Goal: Complete application form

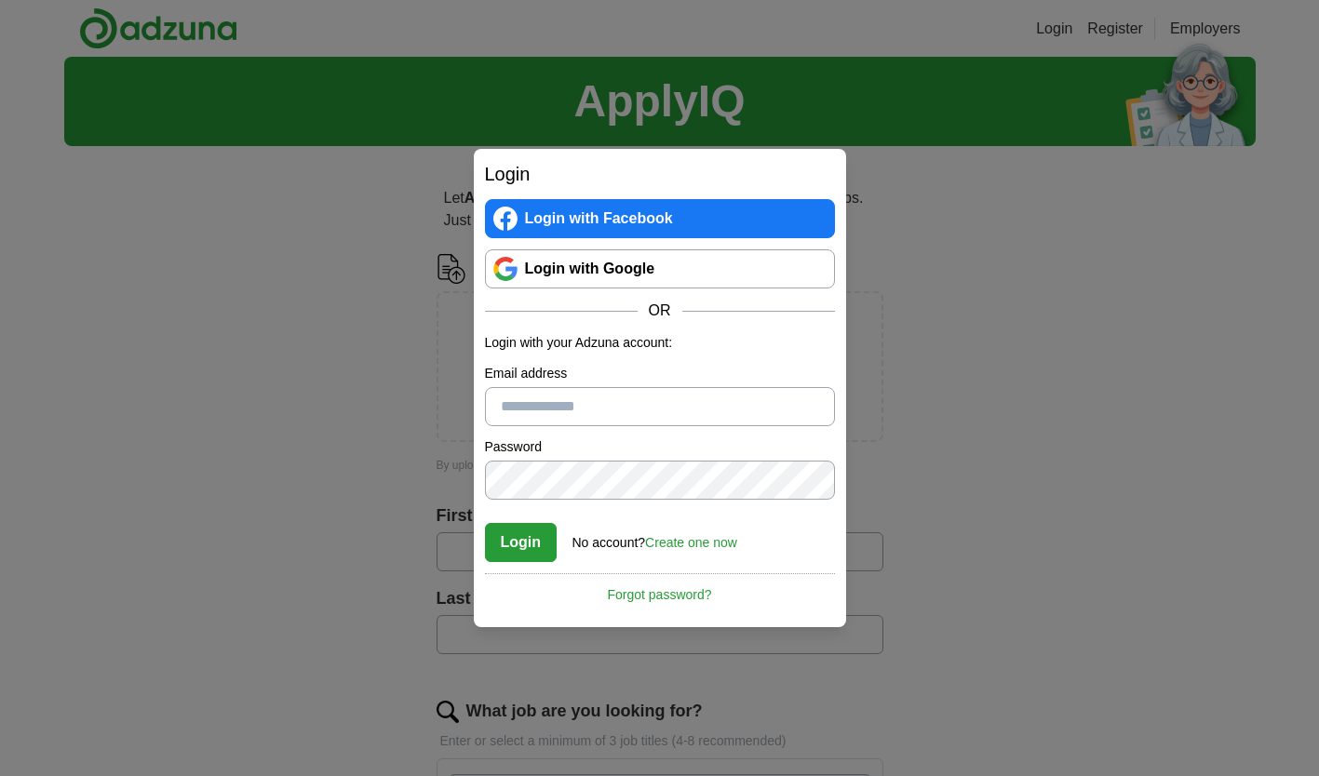
click at [545, 405] on input "Email address" at bounding box center [660, 406] width 350 height 39
type input "**********"
click at [485, 523] on button "Login" at bounding box center [521, 542] width 73 height 39
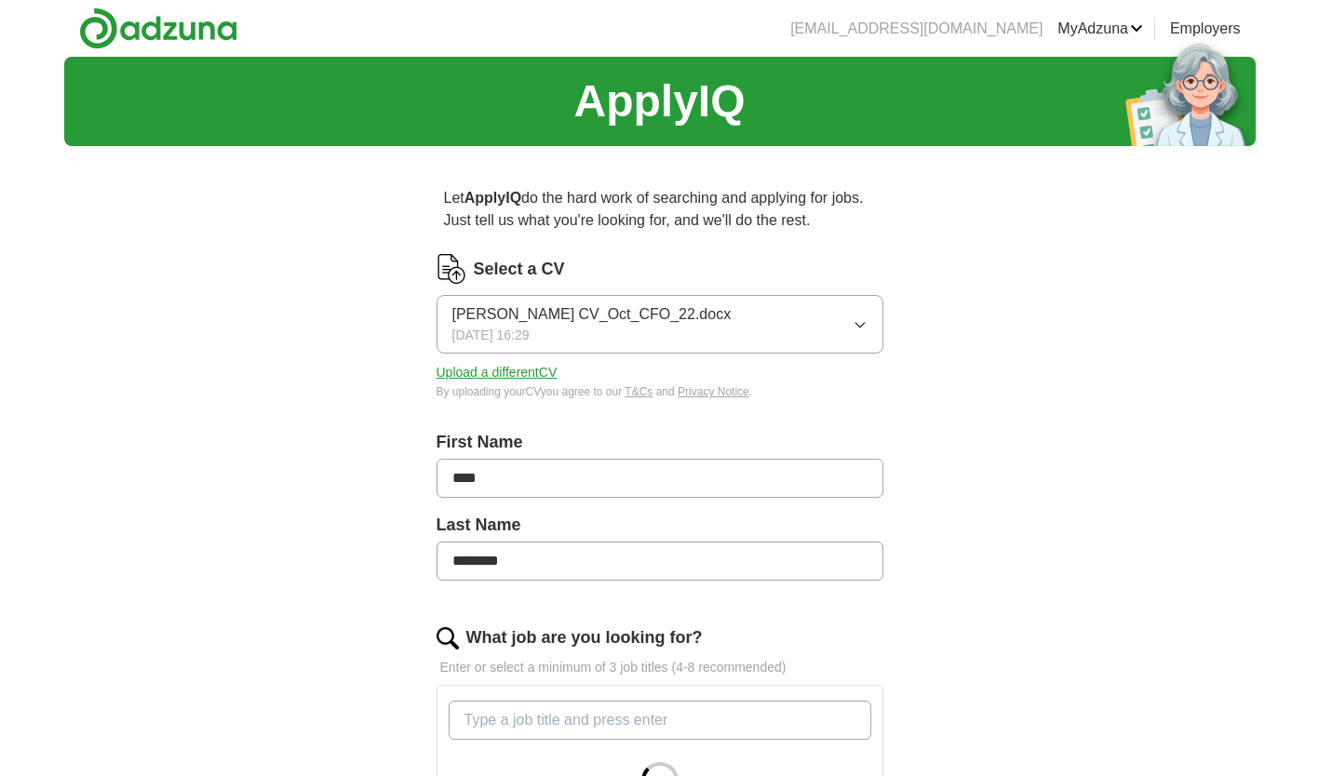
click at [502, 365] on button "Upload a different CV" at bounding box center [496, 373] width 121 height 20
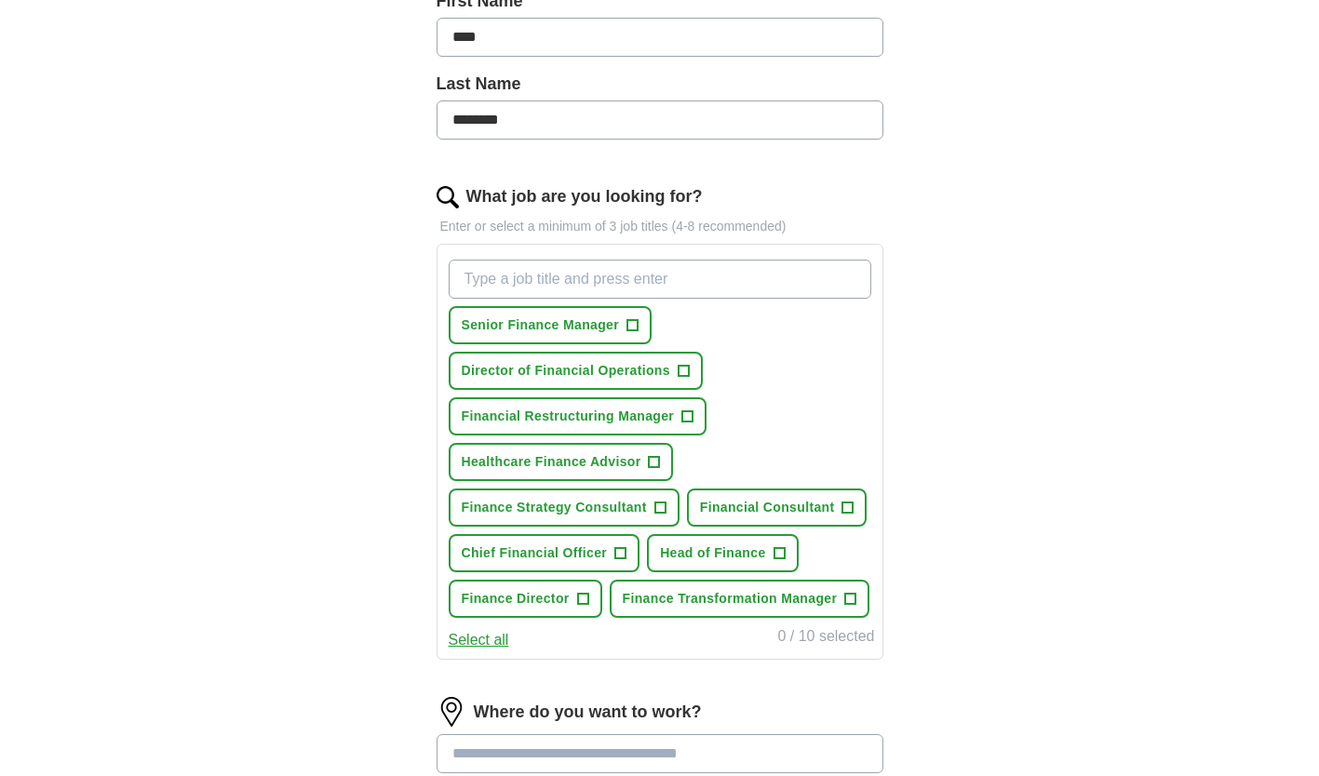
scroll to position [468, 0]
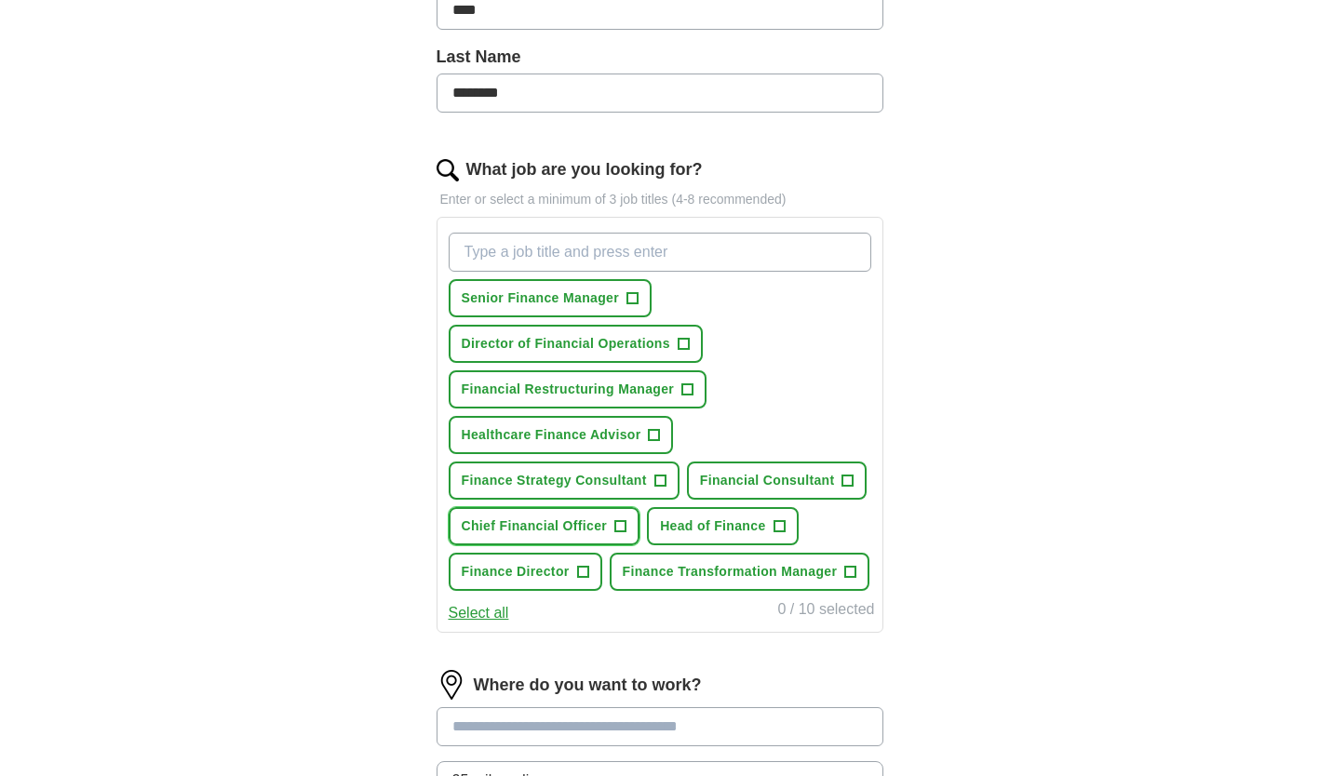
click at [618, 525] on span "+" at bounding box center [620, 526] width 11 height 15
click at [582, 567] on span "+" at bounding box center [582, 572] width 11 height 15
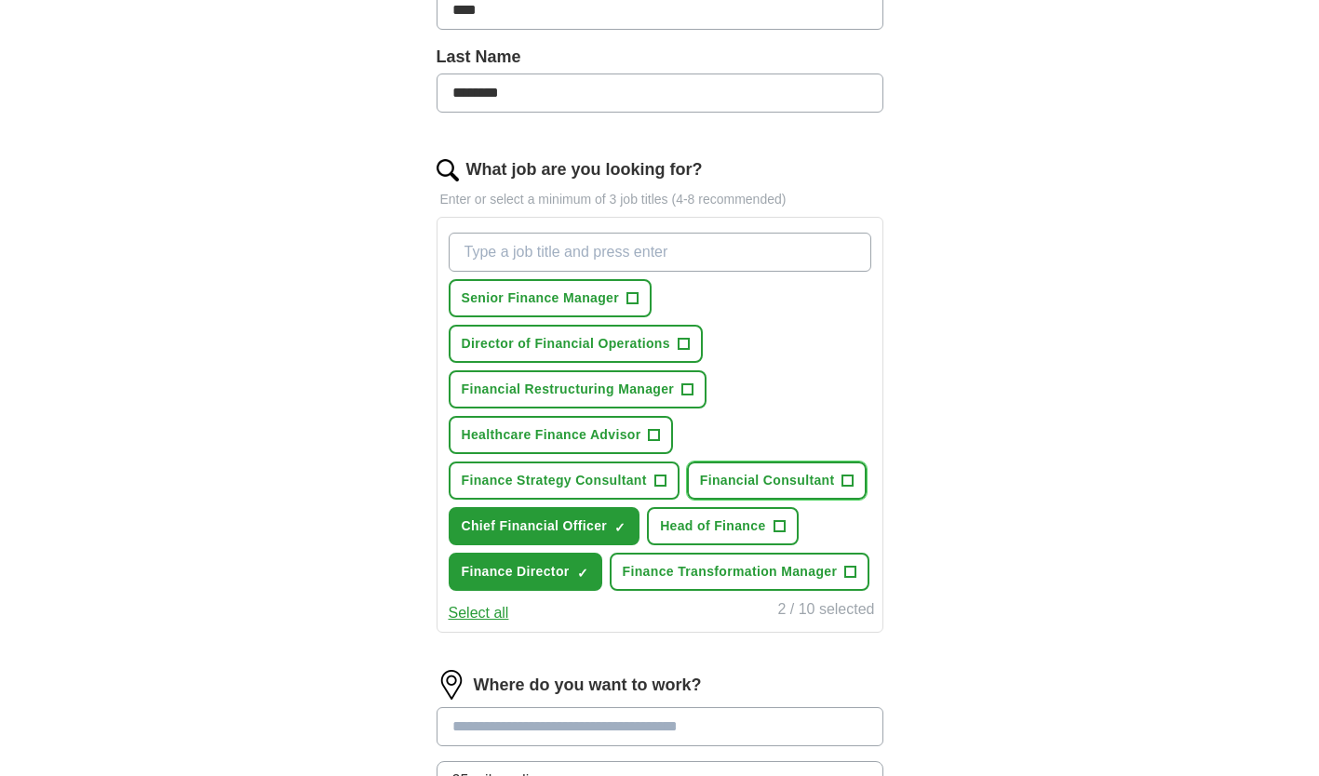
click at [841, 478] on span "+" at bounding box center [847, 481] width 12 height 12
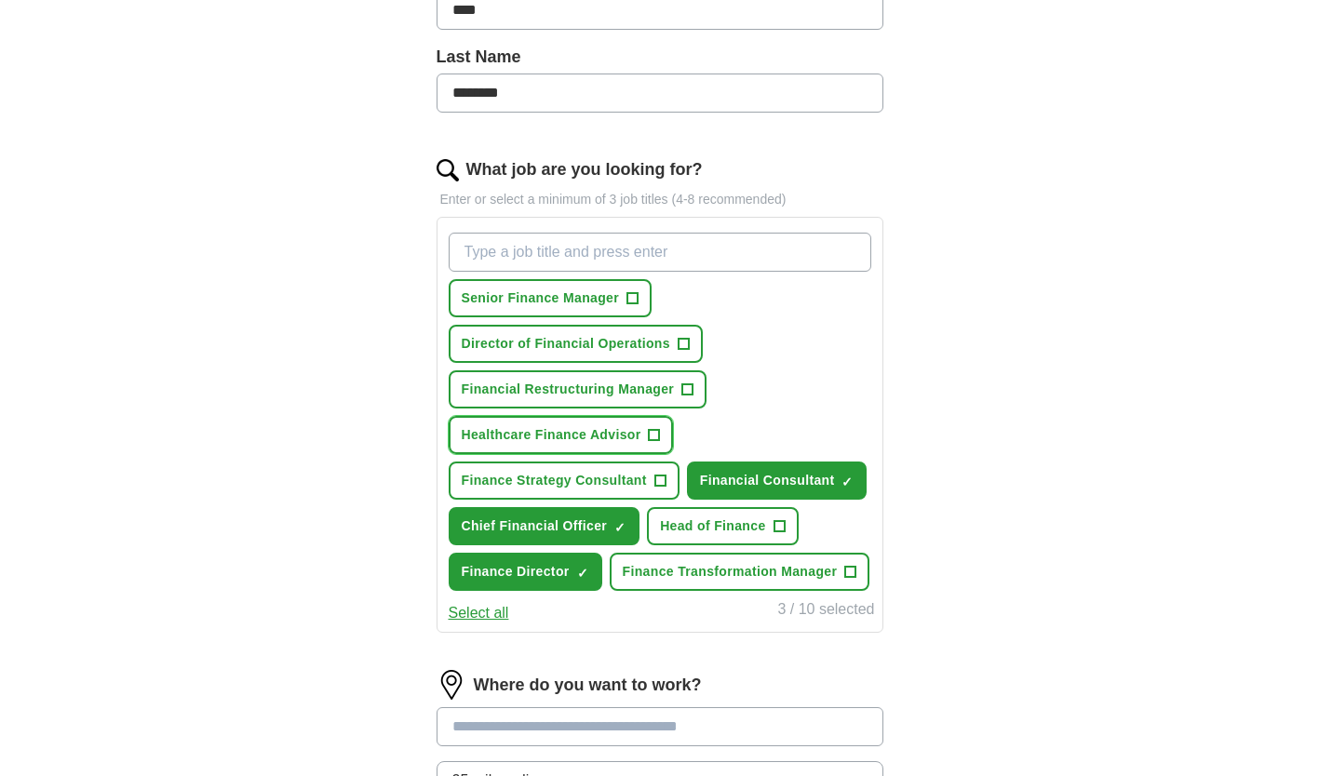
click at [656, 434] on span "+" at bounding box center [654, 435] width 11 height 15
click at [559, 245] on input "What job are you looking for?" at bounding box center [660, 252] width 422 height 39
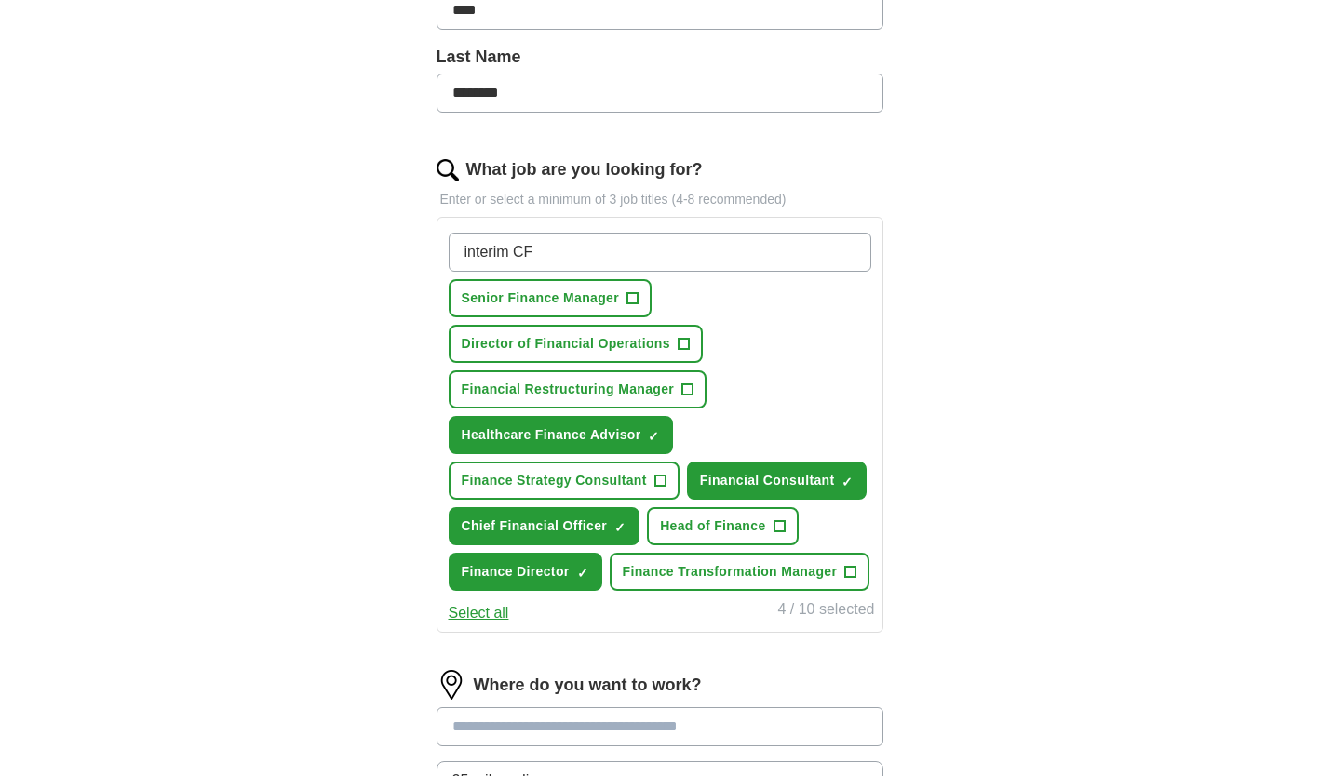
type input "interim CFO"
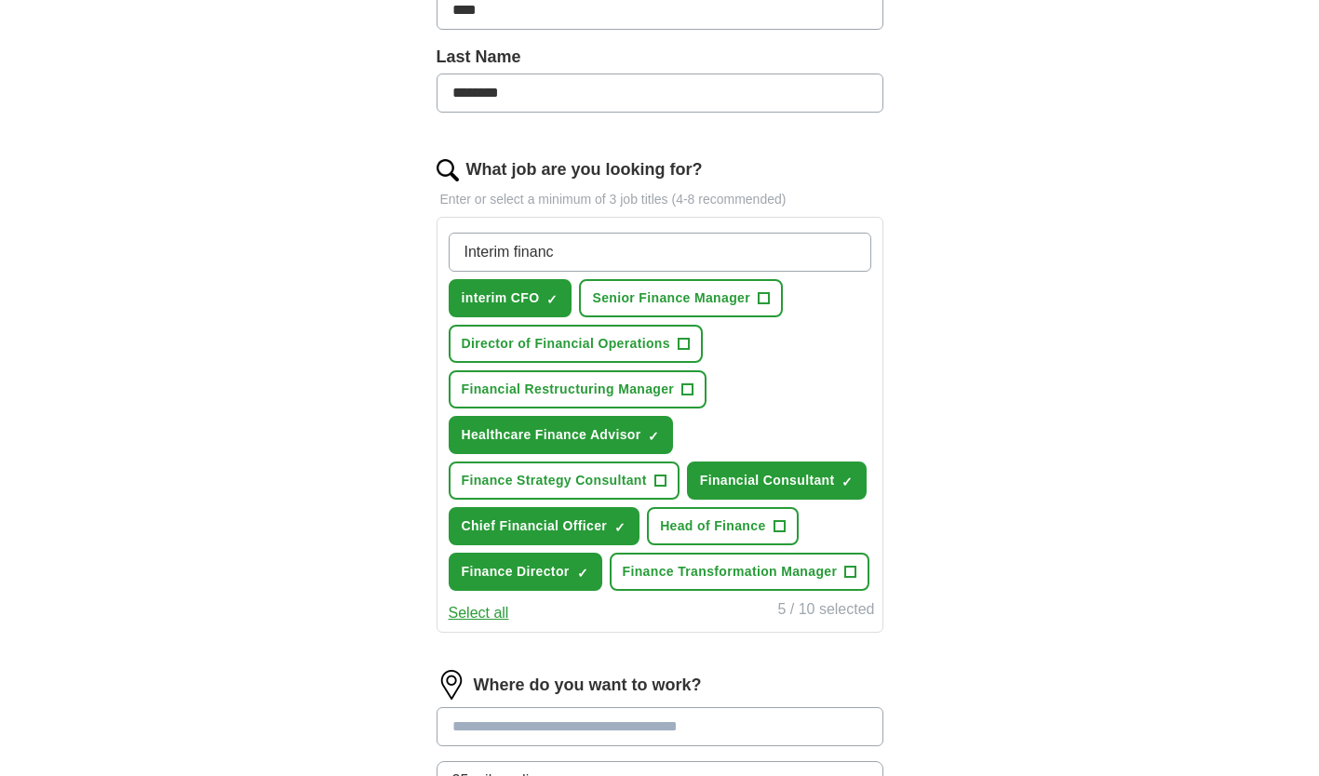
type input "Interim finance"
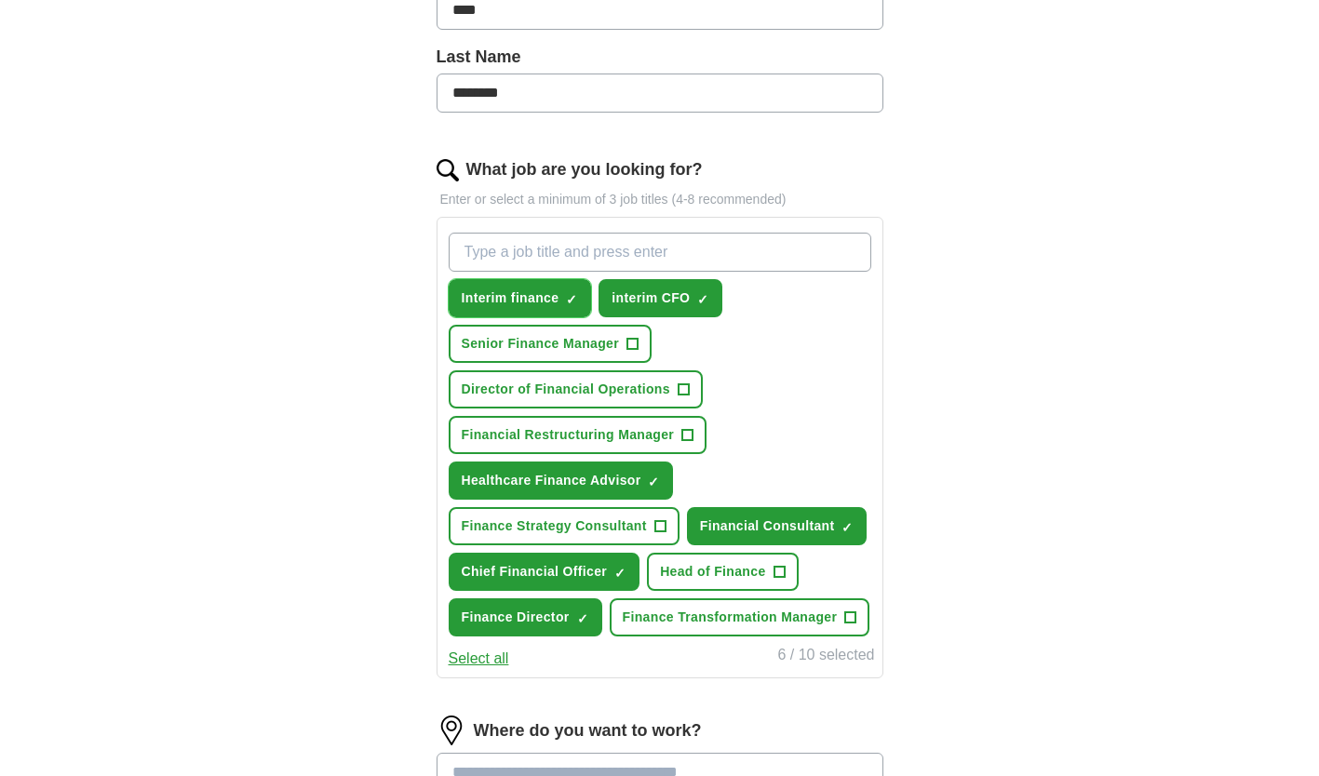
click at [0, 0] on span "×" at bounding box center [0, 0] width 0 height 0
click at [710, 292] on button "interim CFO ✓ ×" at bounding box center [660, 298] width 124 height 38
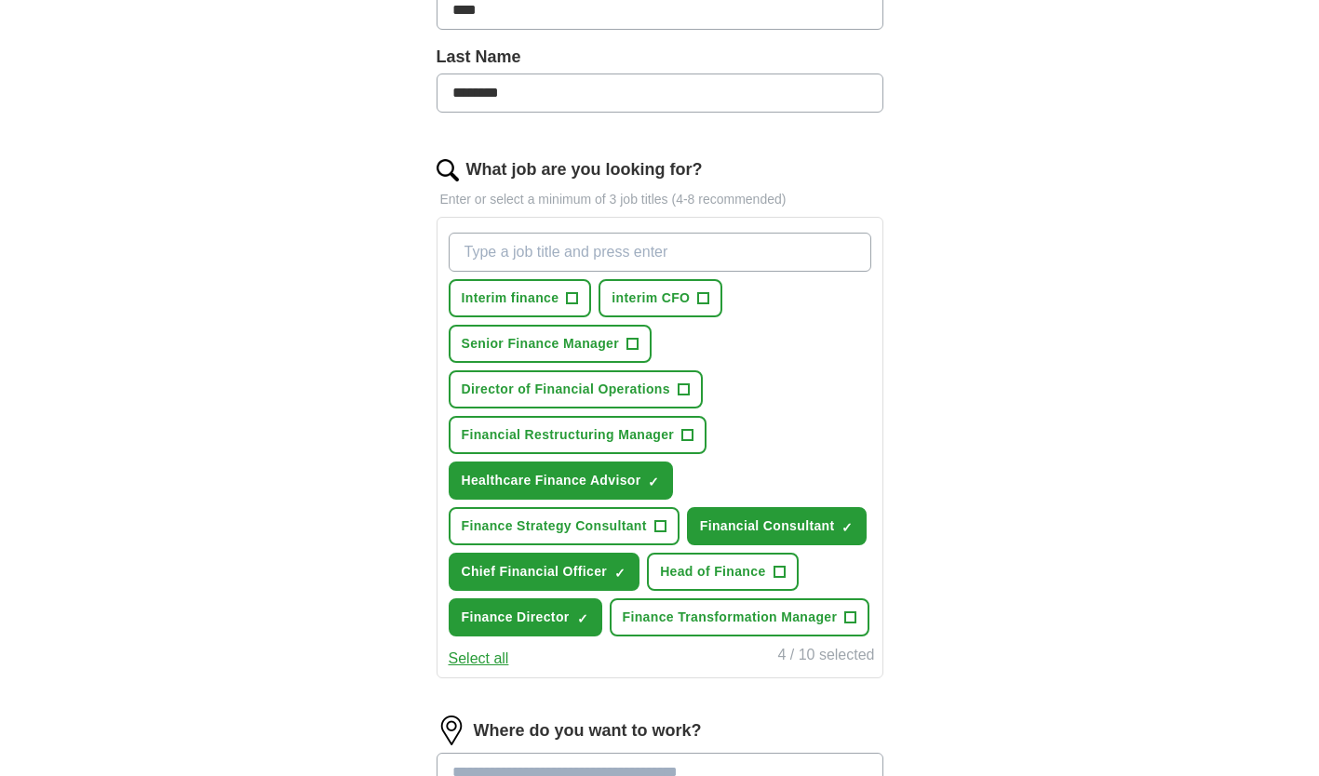
click at [539, 256] on input "What job are you looking for?" at bounding box center [660, 252] width 422 height 39
type input "Interim Chief Financial Officer"
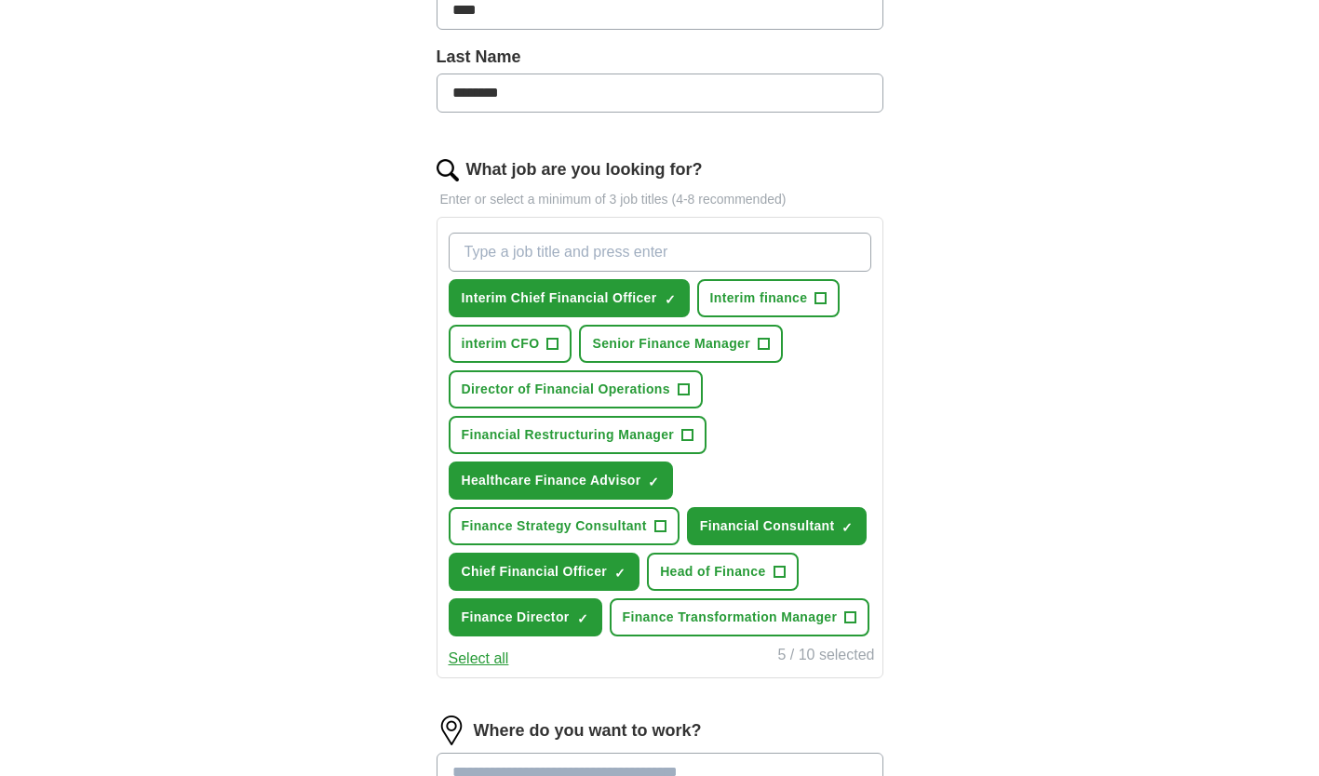
click at [538, 259] on input "What job are you looking for?" at bounding box center [660, 252] width 422 height 39
type input "Interim Finance Director"
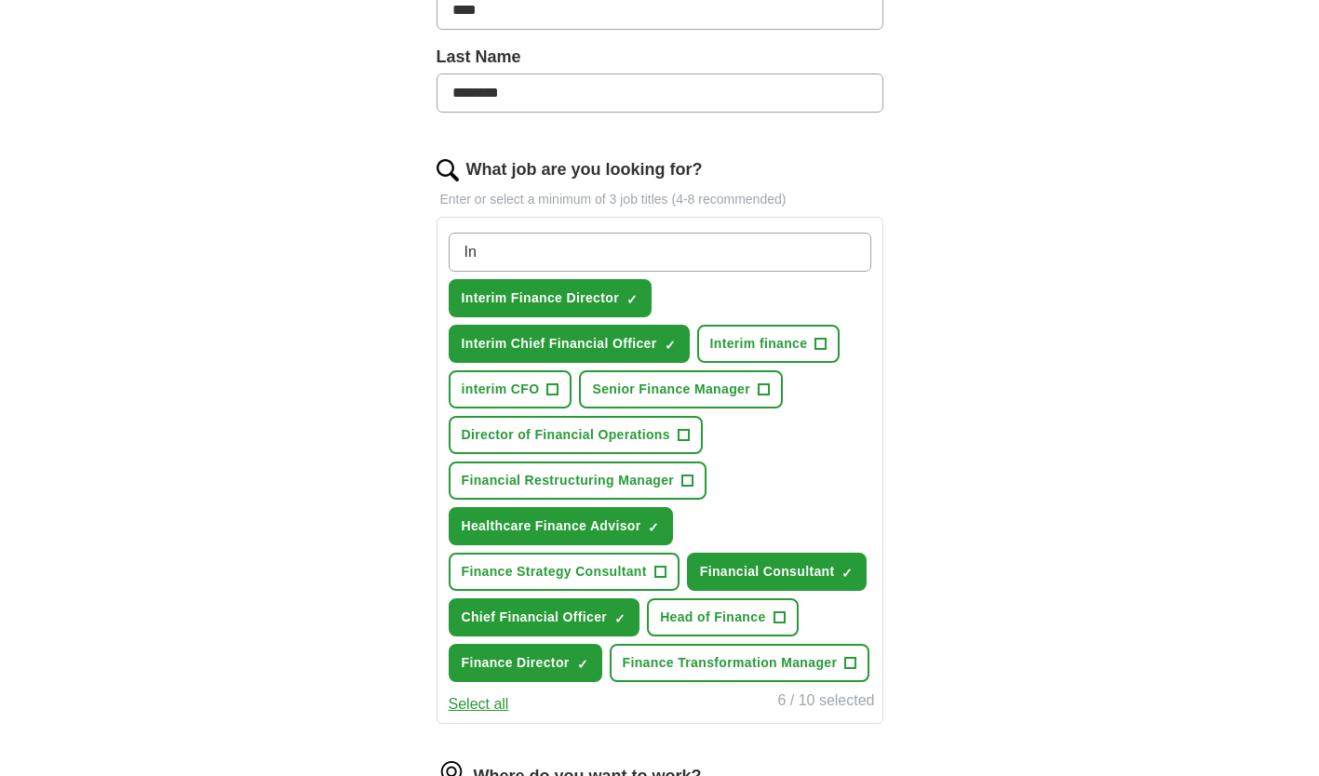
type input "I"
click at [947, 473] on div "Let ApplyIQ do the hard work of searching and applying for jobs. Just tell us w…" at bounding box center [660, 410] width 596 height 1434
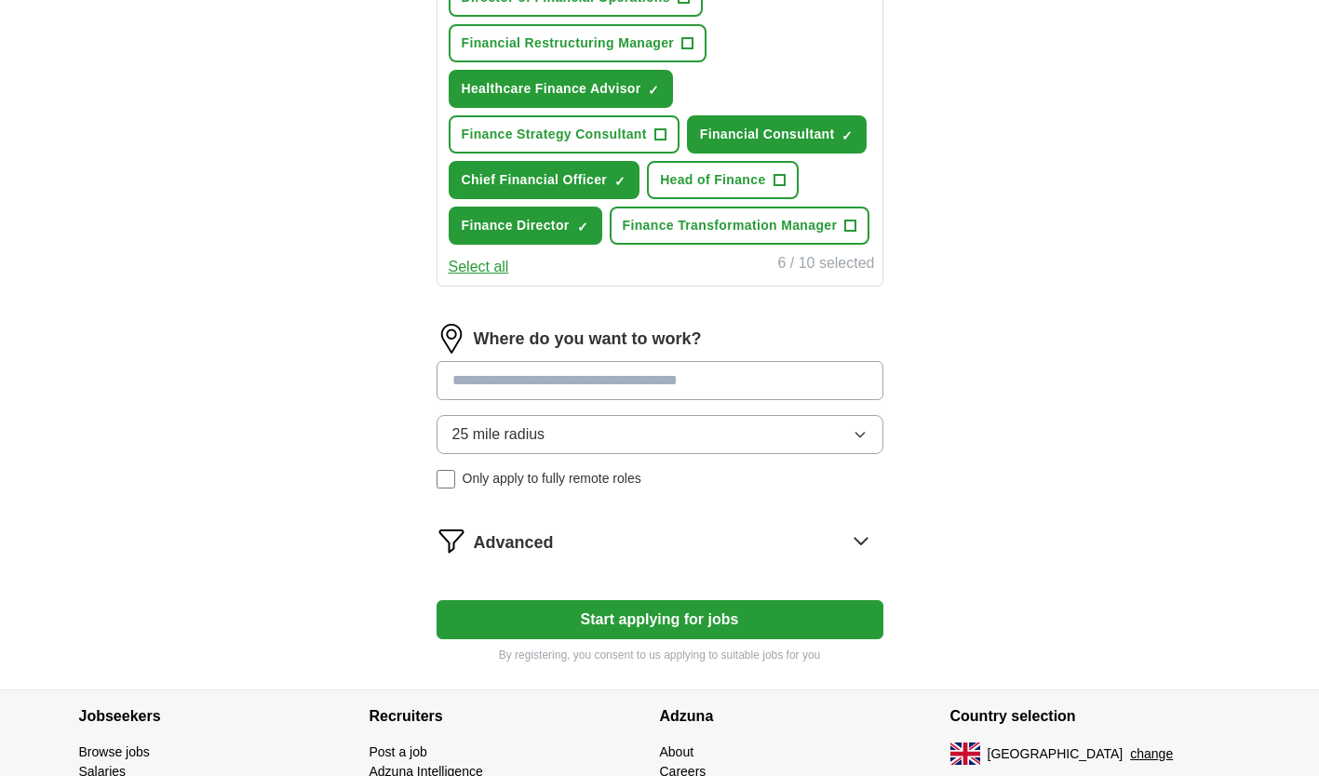
scroll to position [907, 0]
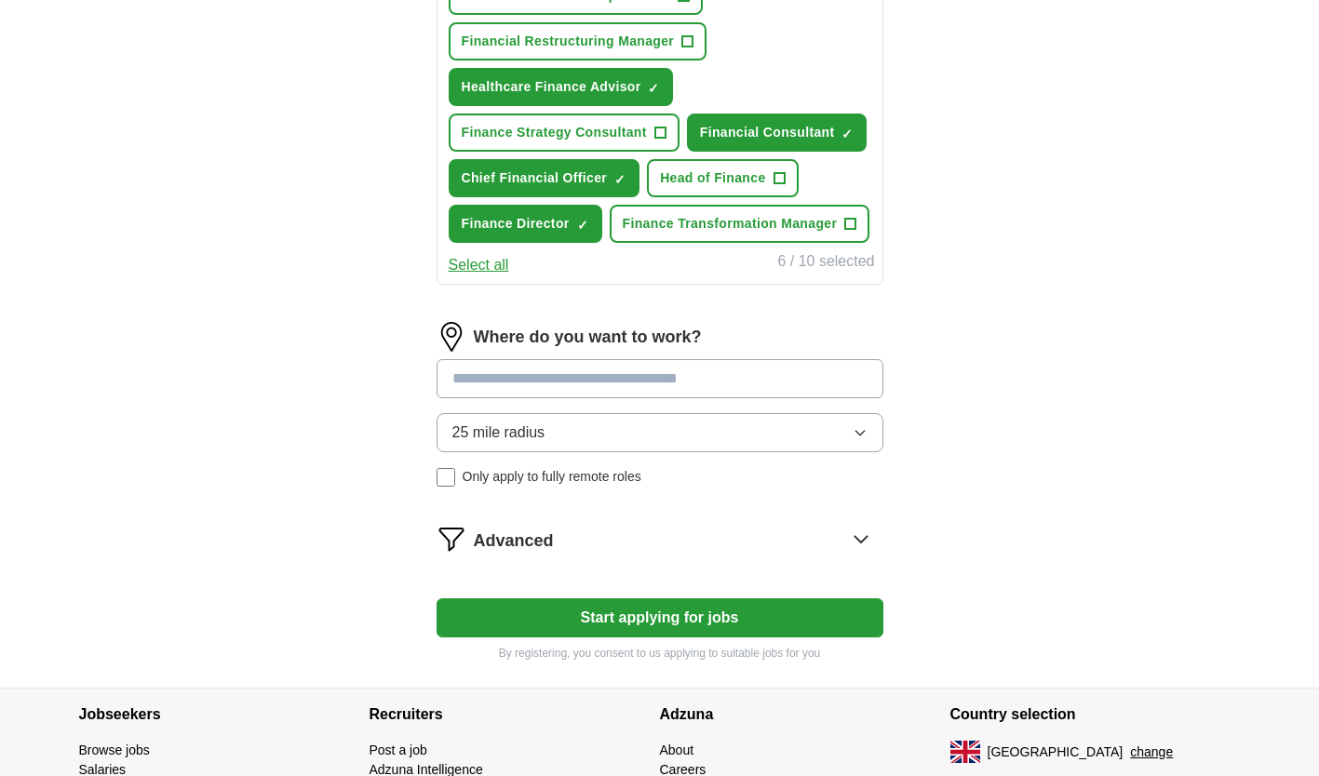
click at [628, 382] on input at bounding box center [659, 378] width 447 height 39
type input "******"
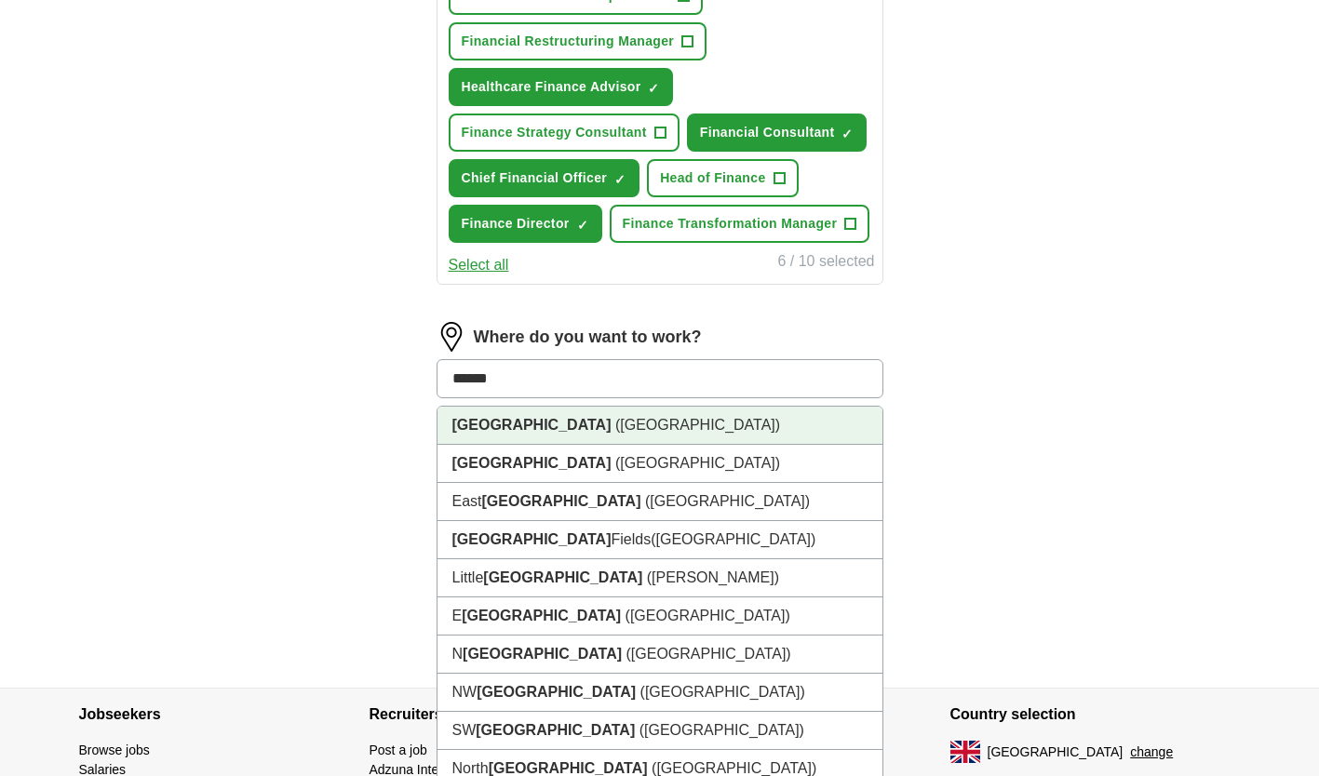
click at [565, 418] on li "[GEOGRAPHIC_DATA] ([GEOGRAPHIC_DATA])" at bounding box center [659, 426] width 445 height 38
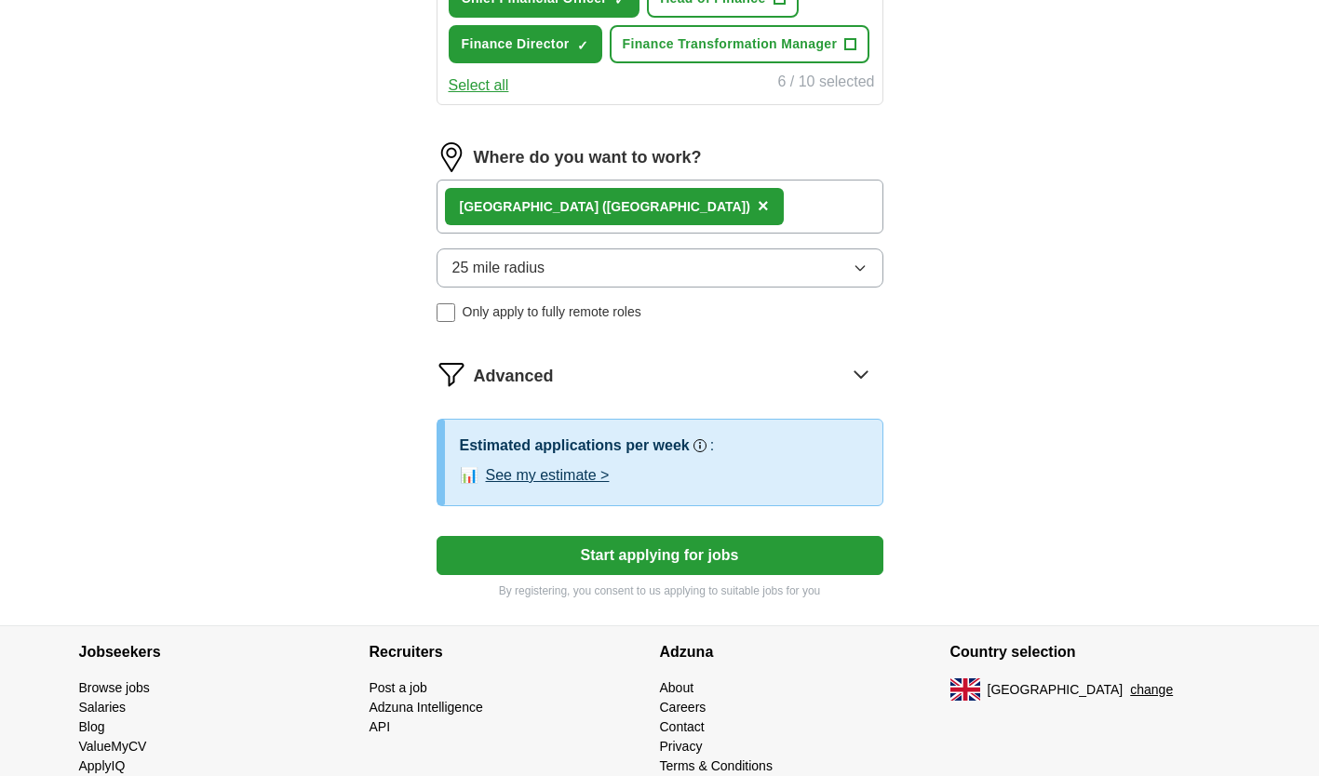
scroll to position [1089, 0]
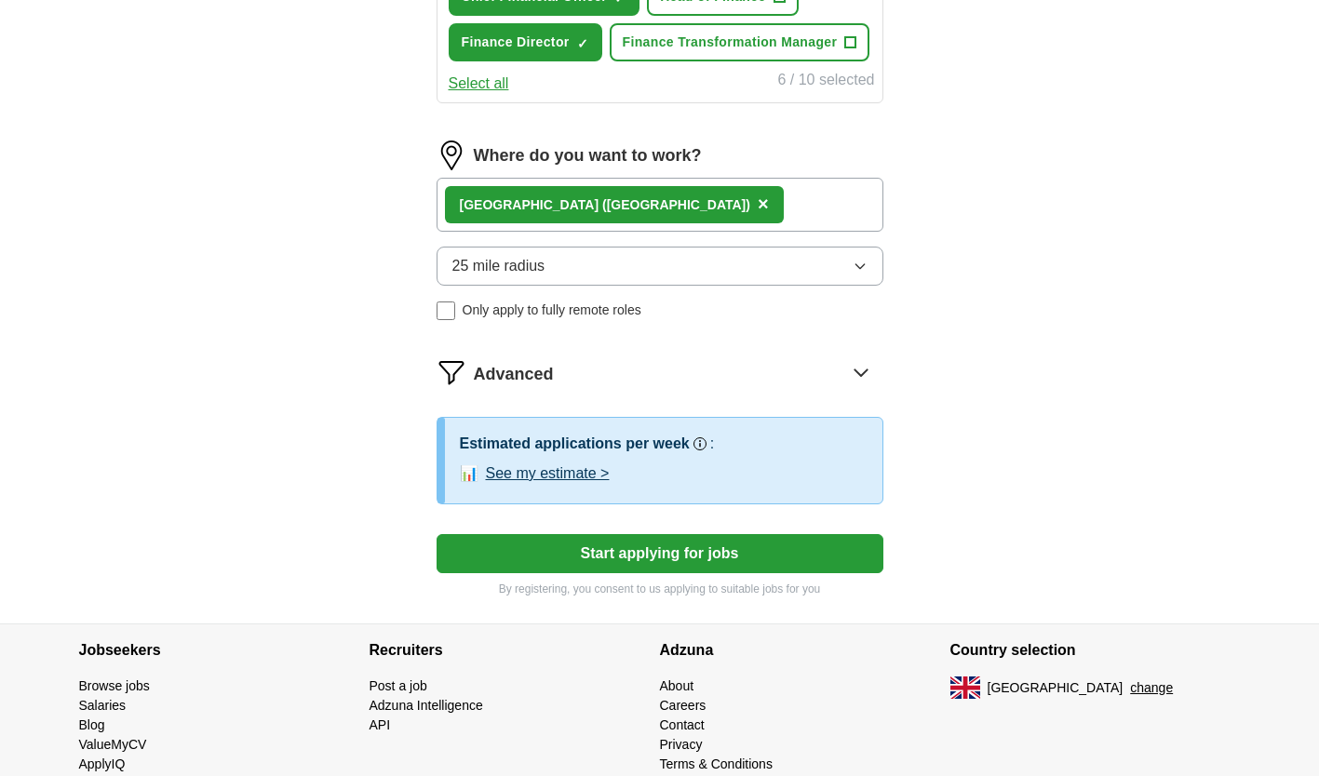
click at [570, 475] on button "See my estimate >" at bounding box center [548, 474] width 124 height 22
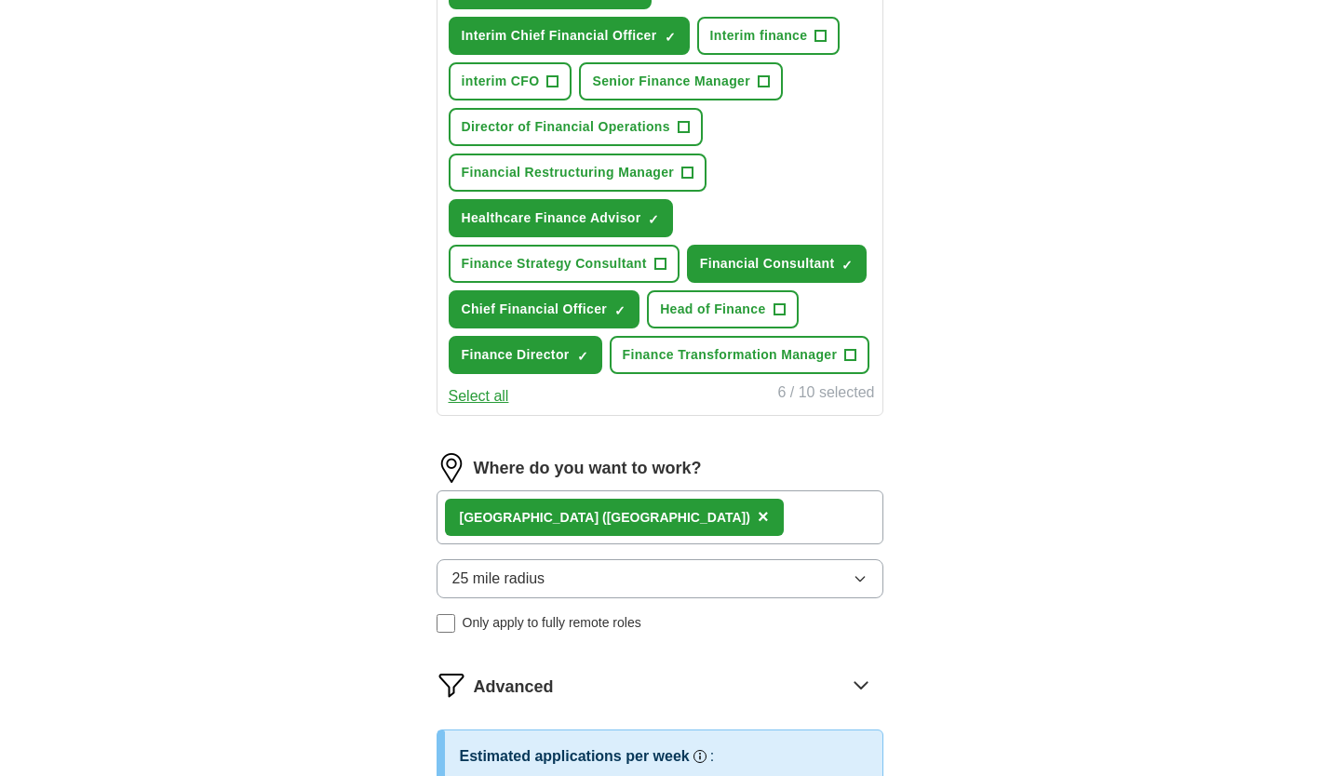
scroll to position [775, 0]
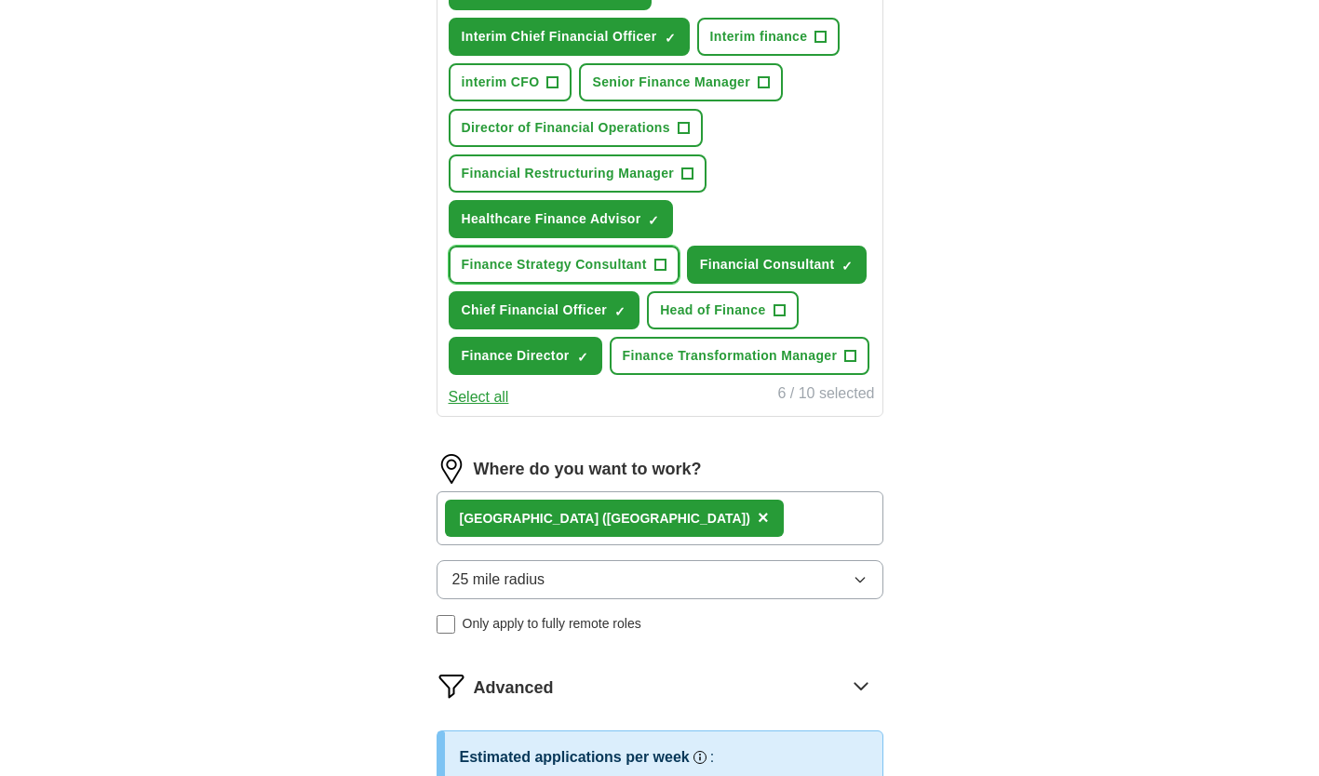
click at [662, 263] on span "+" at bounding box center [659, 265] width 11 height 15
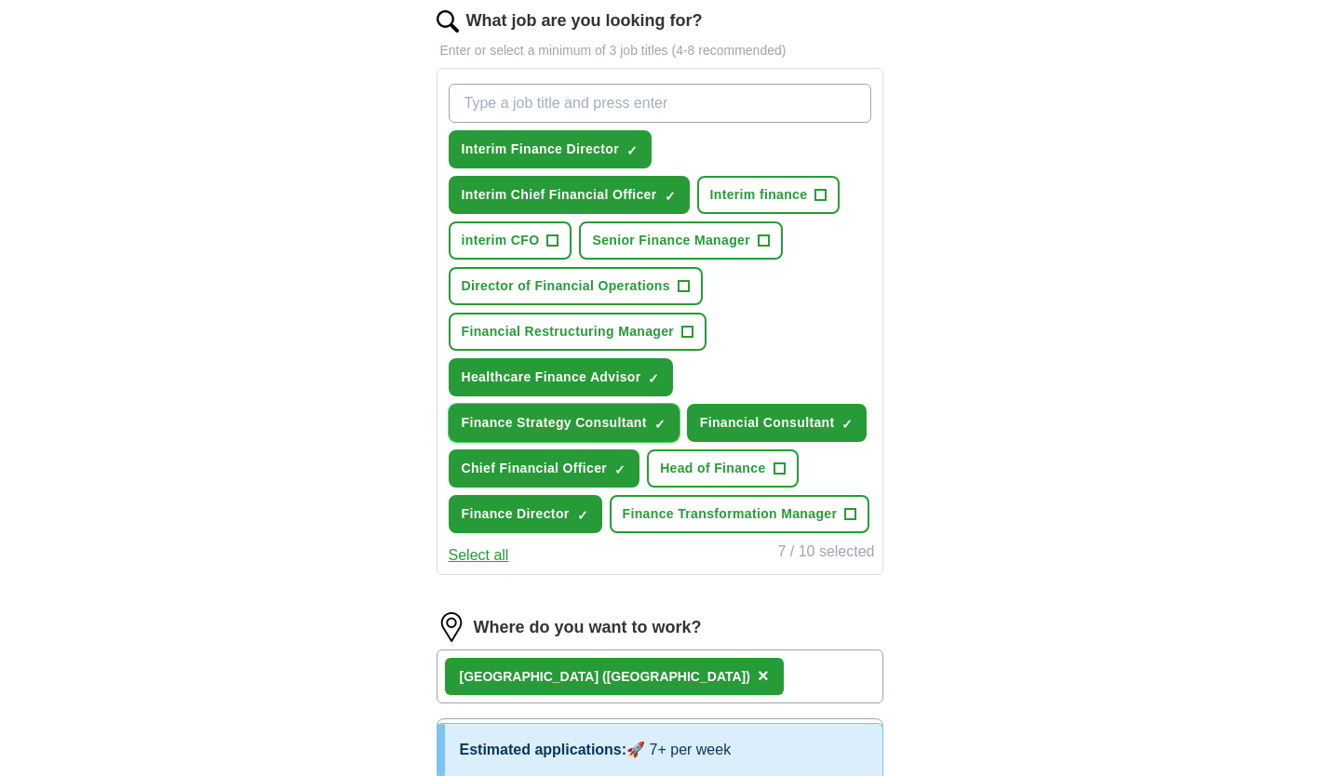
scroll to position [616, 0]
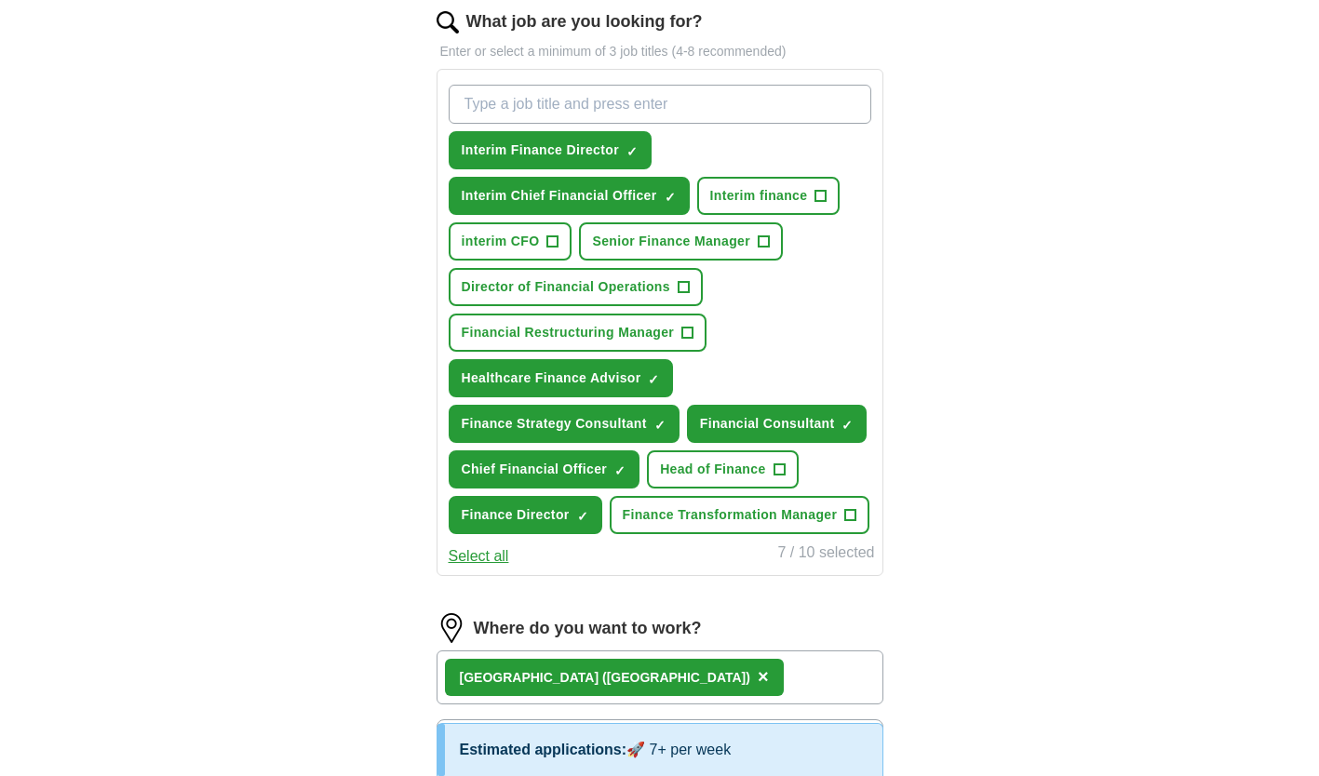
click at [507, 110] on input "What job are you looking for?" at bounding box center [660, 104] width 422 height 39
type input "Deputy Chief Financial Officer"
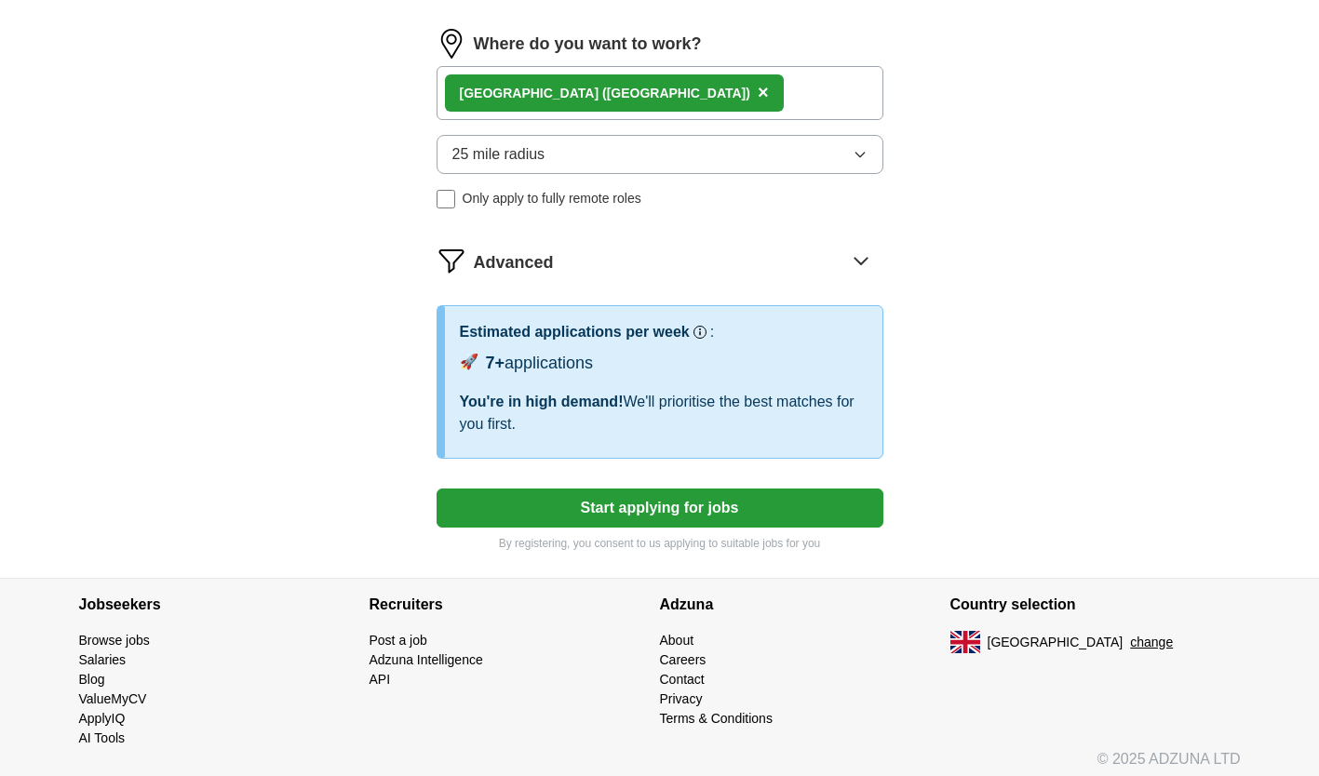
scroll to position [1247, 0]
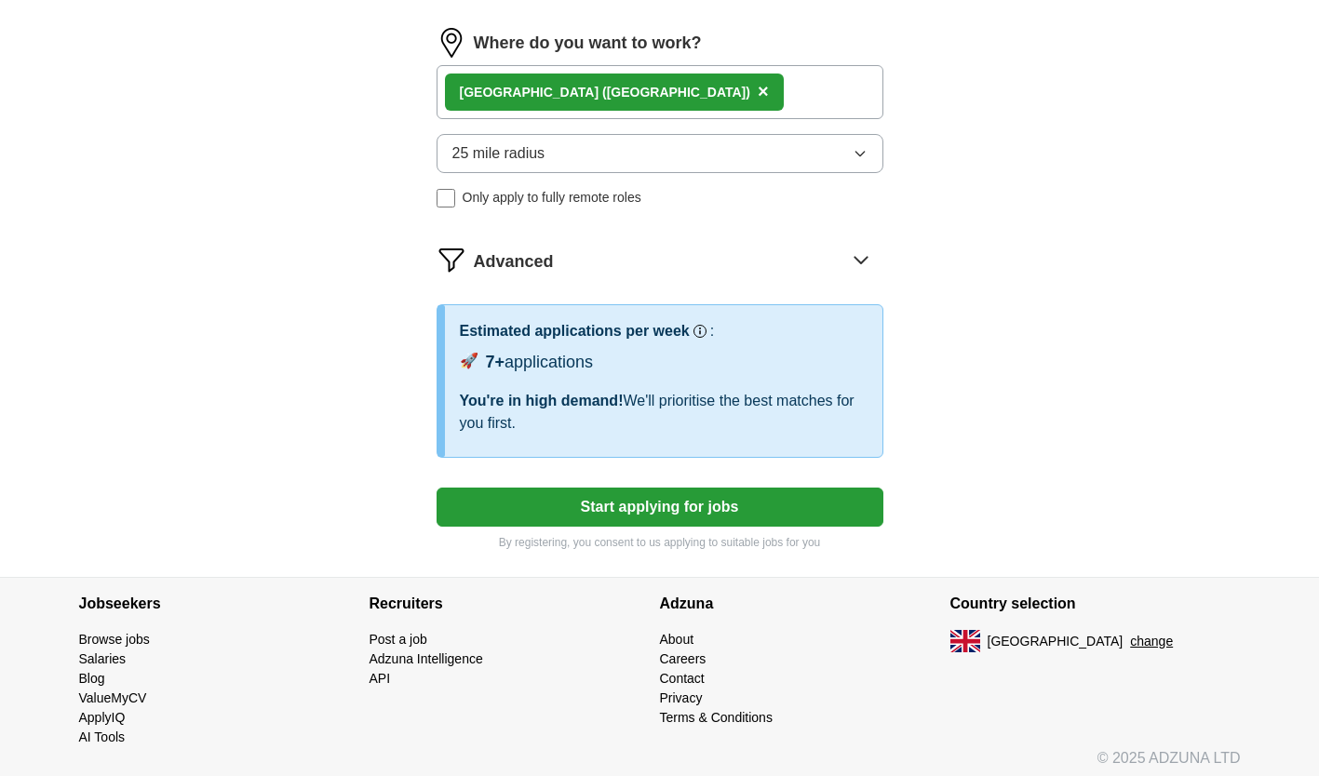
click at [657, 504] on button "Start applying for jobs" at bounding box center [659, 507] width 447 height 39
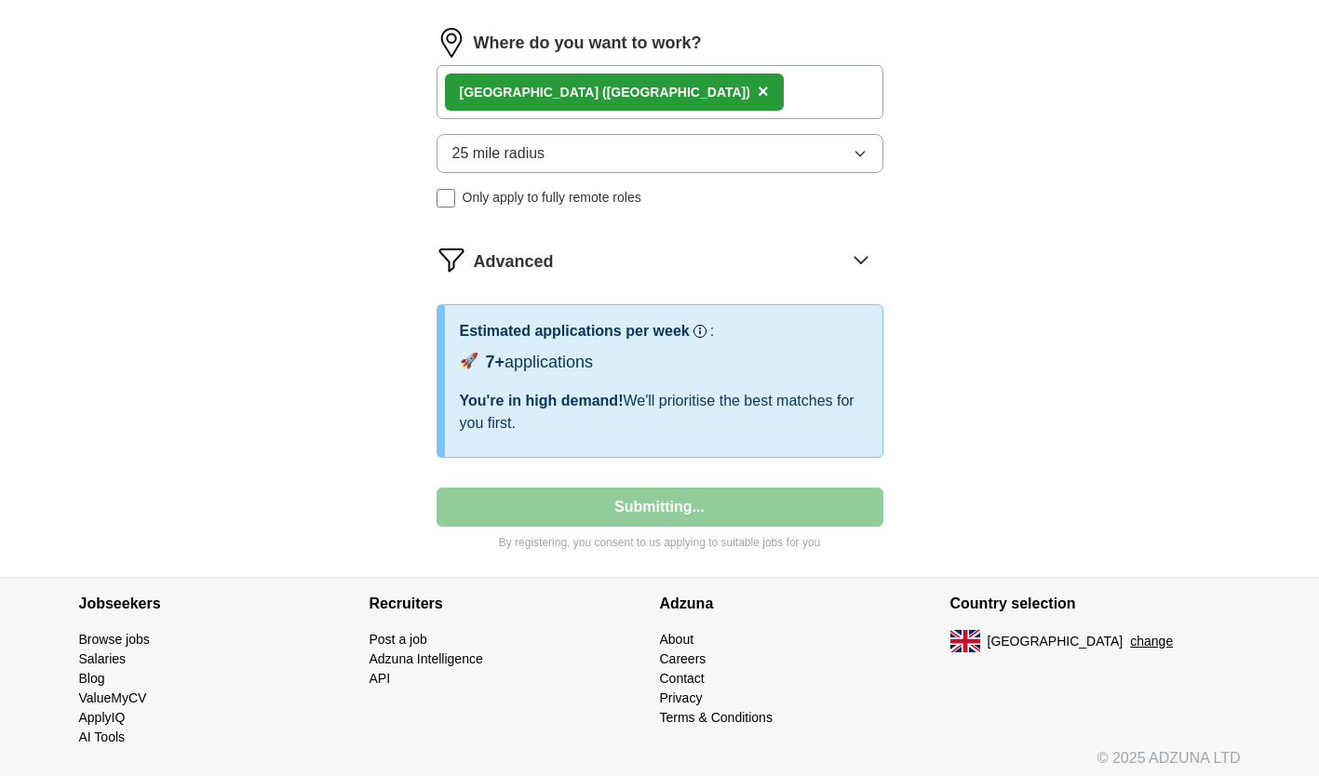
select select "**"
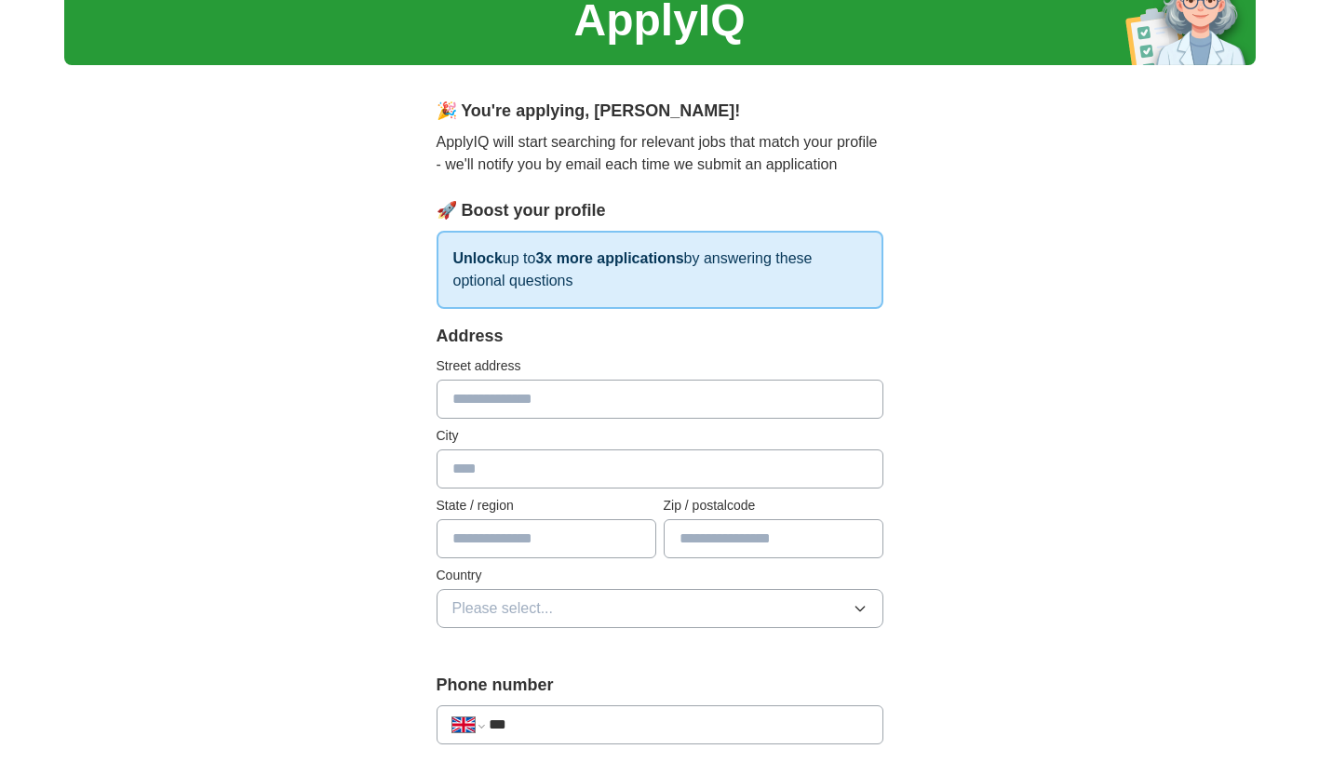
scroll to position [83, 0]
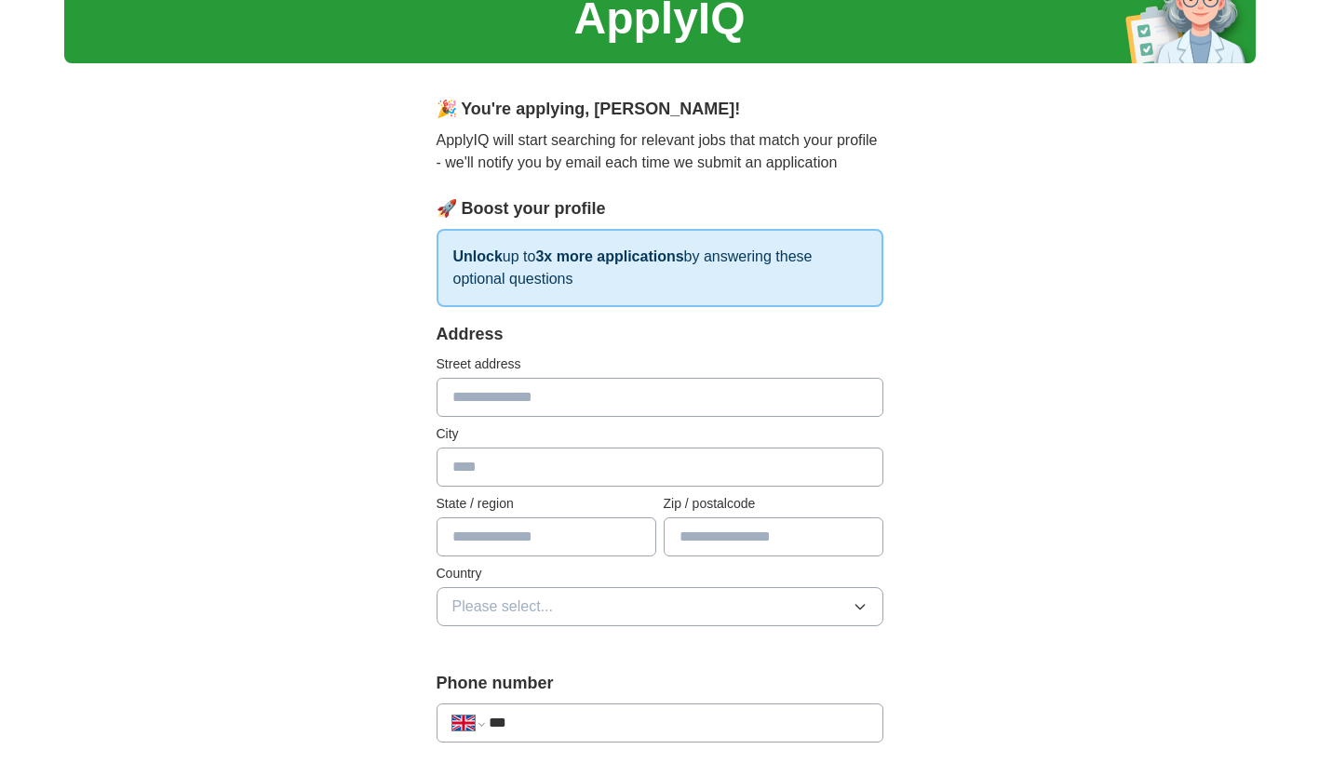
click at [537, 396] on input "text" at bounding box center [659, 397] width 447 height 39
type input "**********"
type input "*********"
type input "*******"
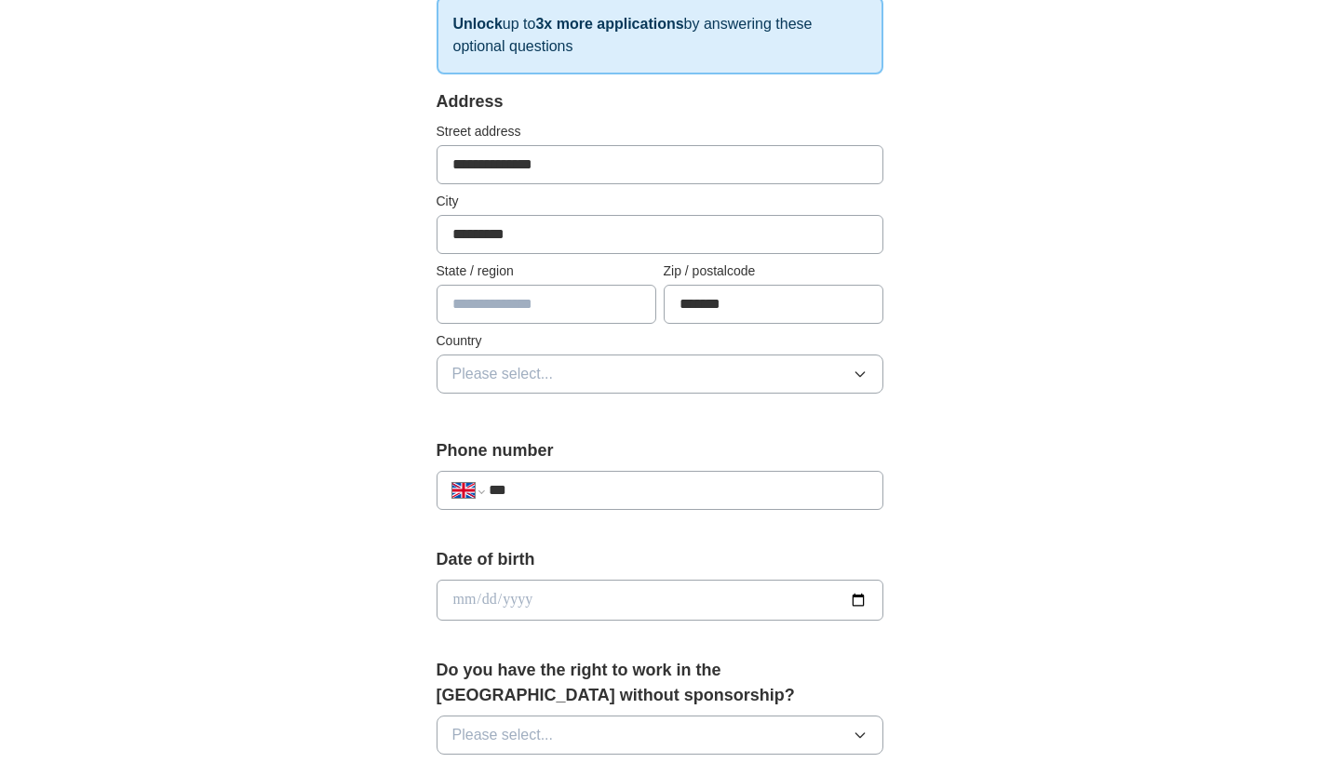
scroll to position [323, 0]
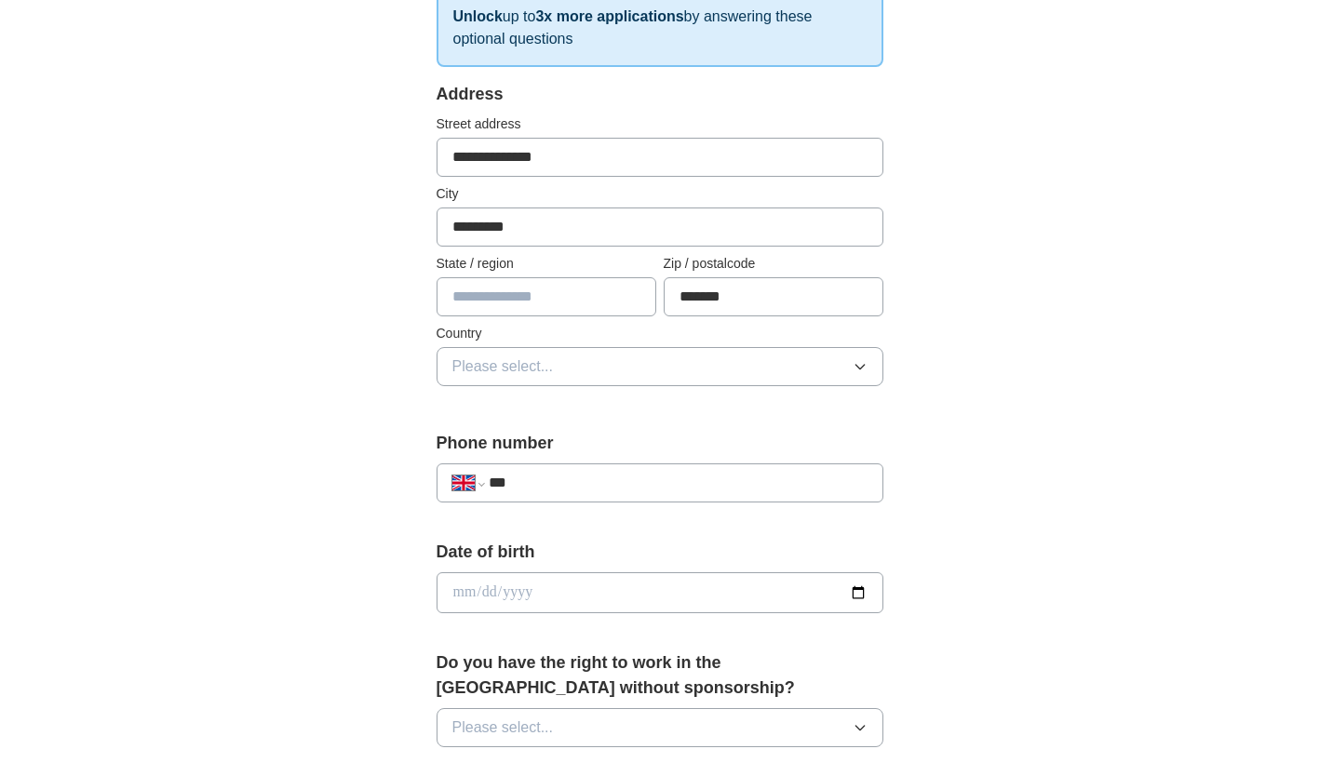
click at [859, 374] on button "Please select..." at bounding box center [659, 366] width 447 height 39
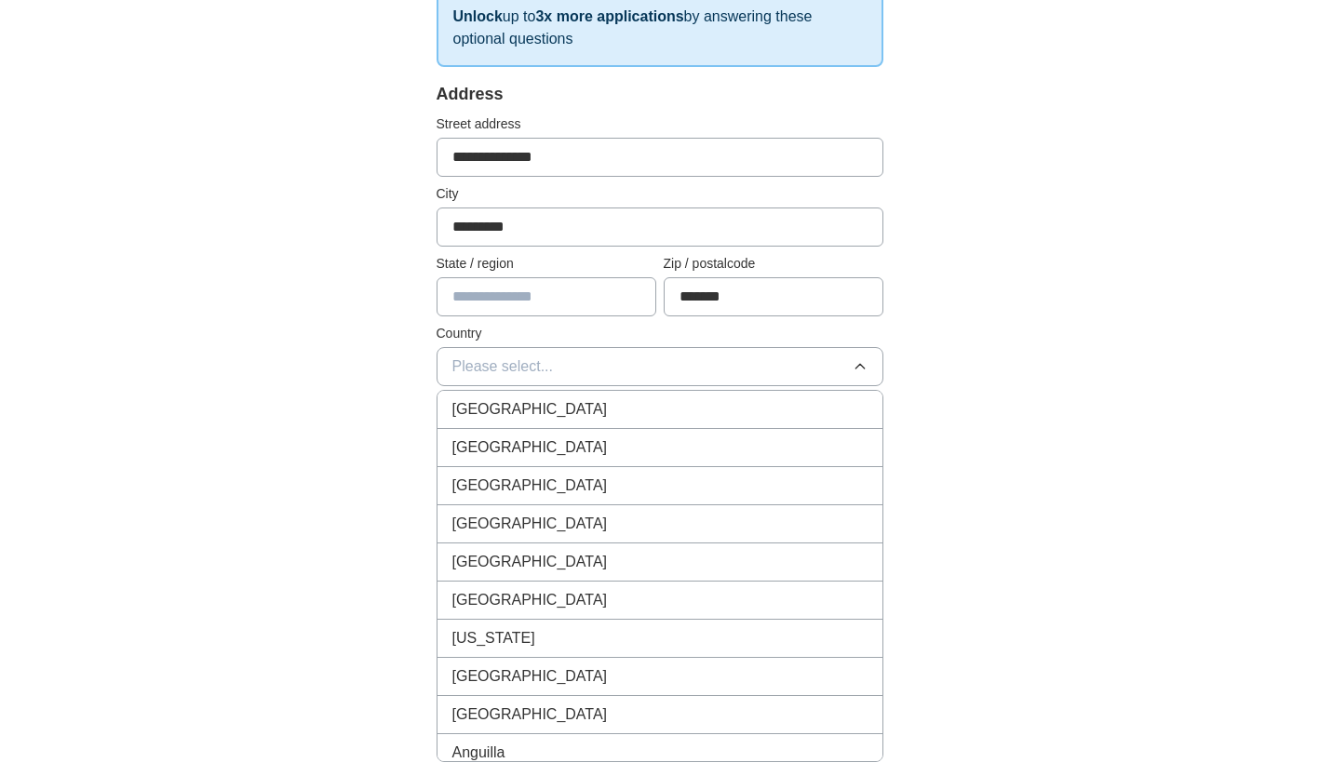
click at [693, 413] on div "[GEOGRAPHIC_DATA]" at bounding box center [659, 409] width 415 height 22
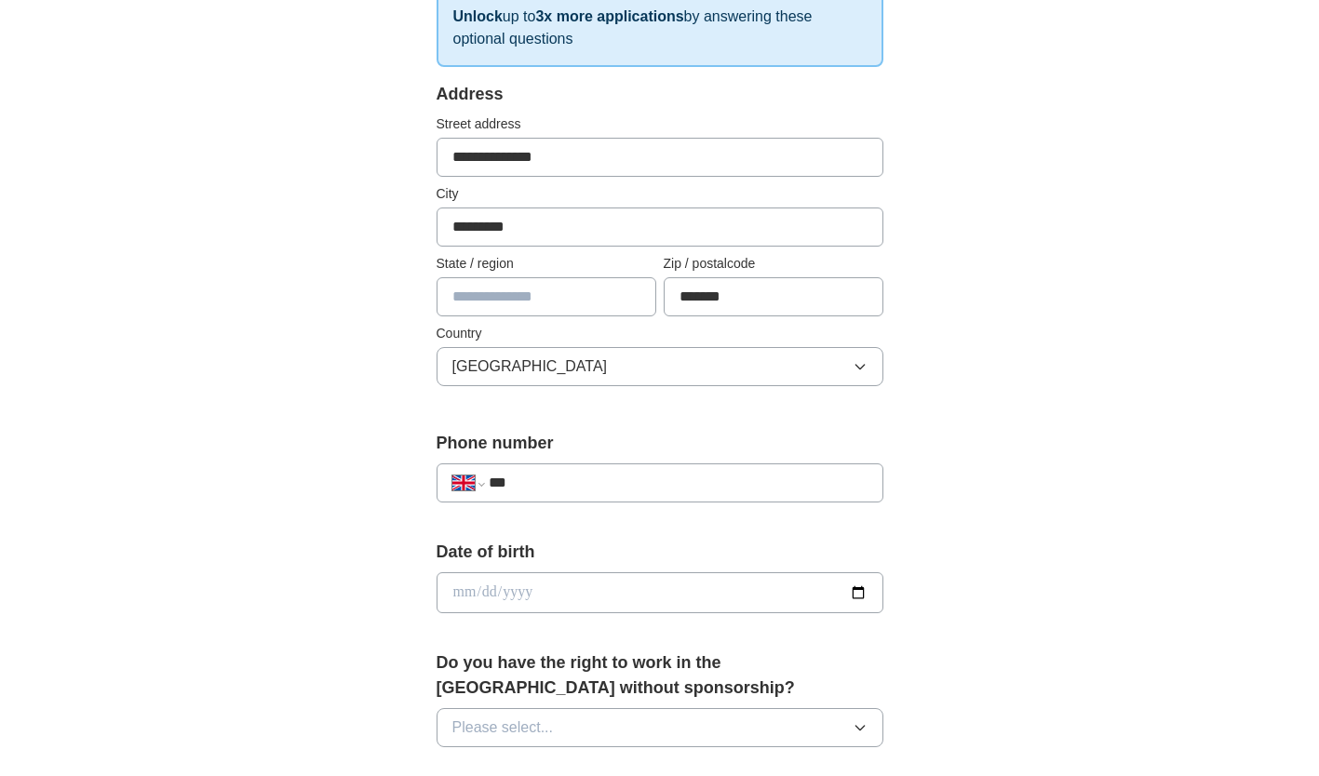
click at [648, 479] on input "***" at bounding box center [678, 483] width 378 height 22
type input "**********"
click at [538, 600] on input "date" at bounding box center [659, 592] width 447 height 41
type input "**********"
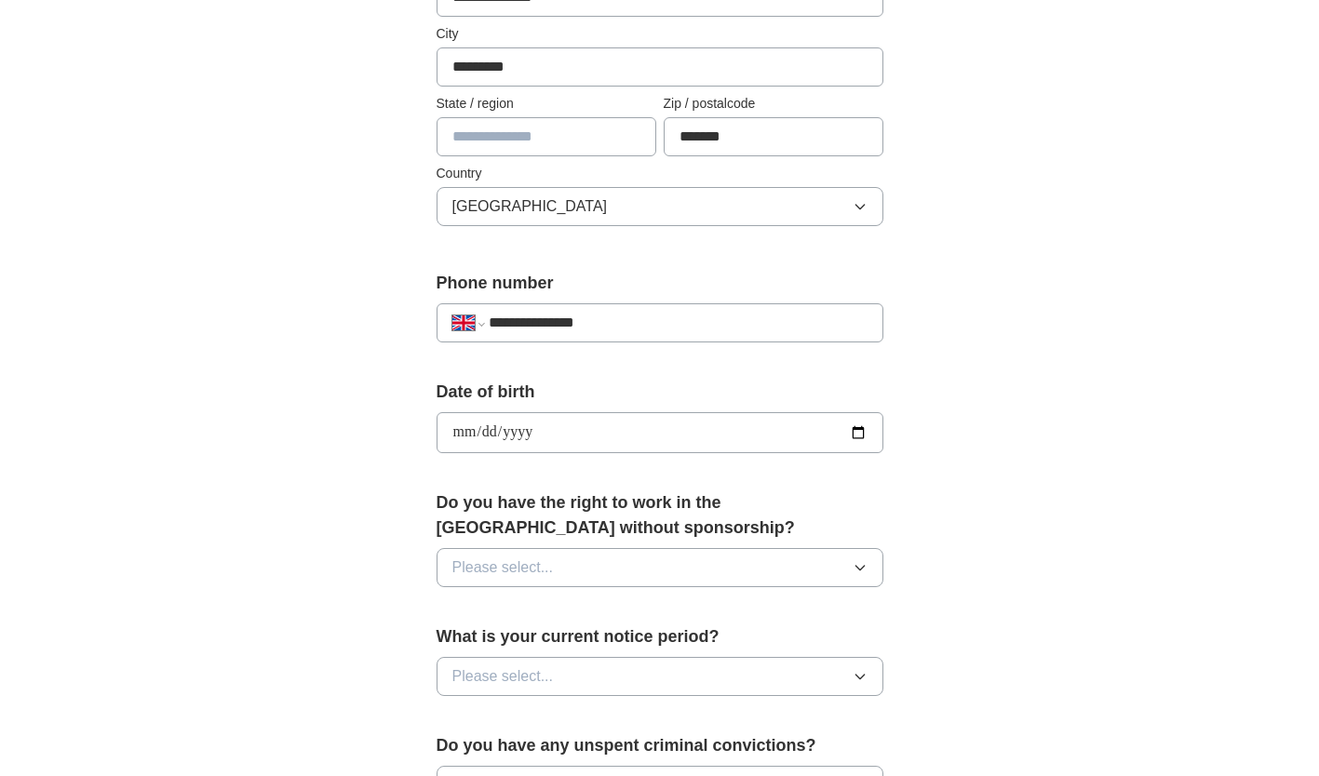
scroll to position [484, 0]
click at [614, 570] on button "Please select..." at bounding box center [659, 566] width 447 height 39
click at [547, 618] on div "Yes" at bounding box center [659, 609] width 415 height 22
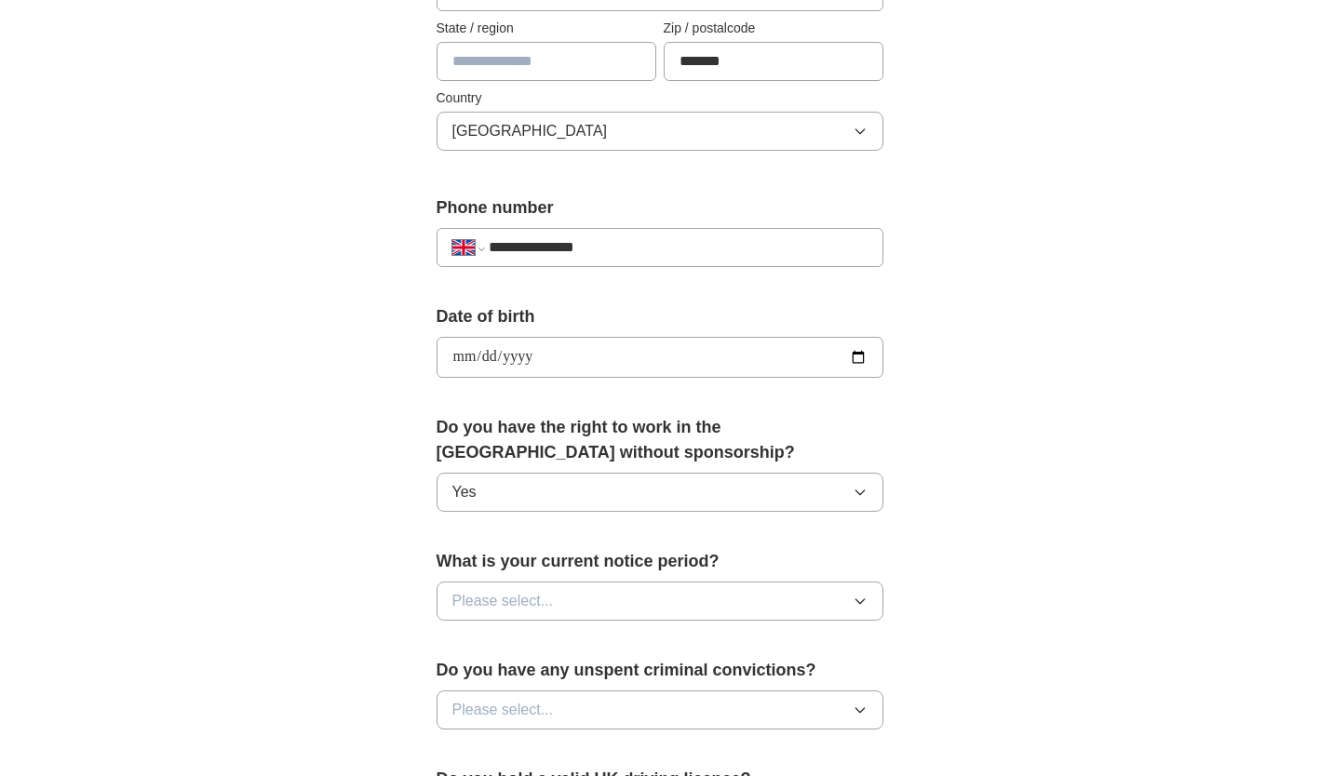
scroll to position [561, 0]
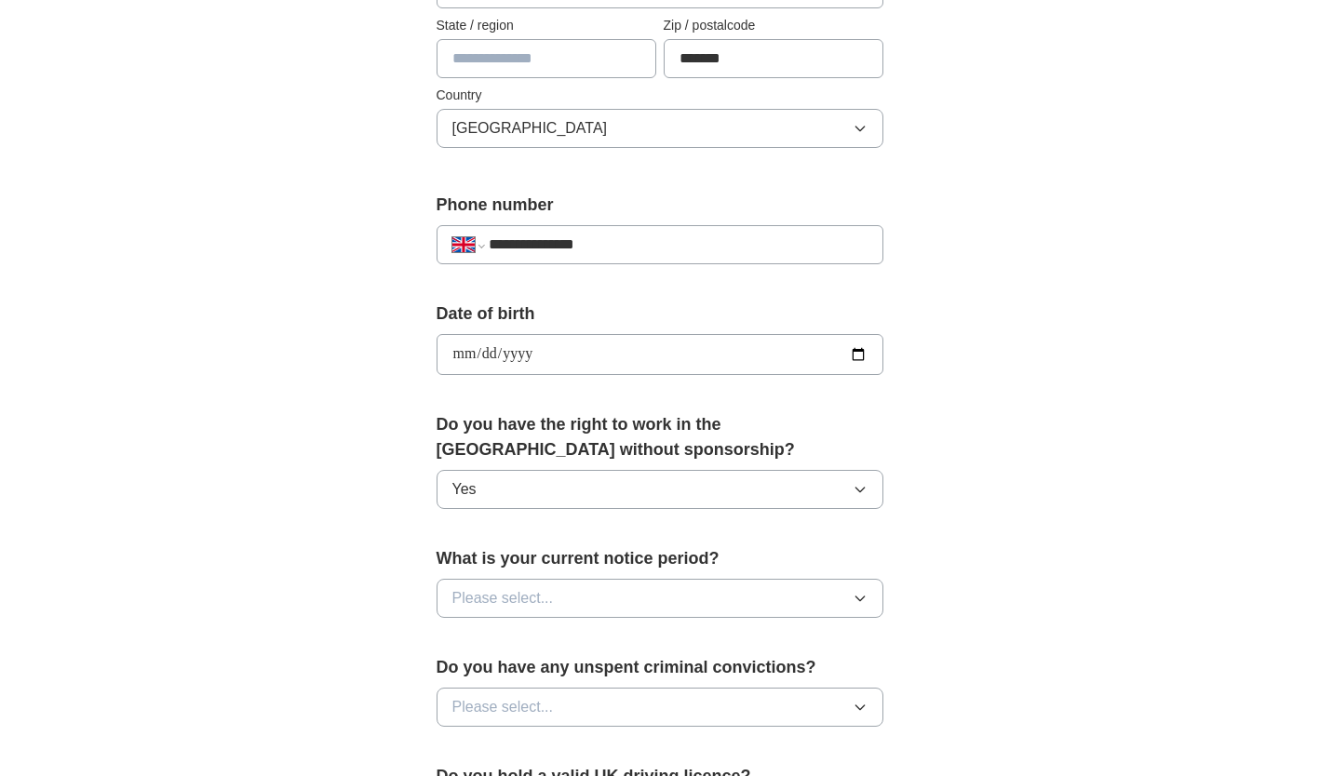
click at [676, 607] on button "Please select..." at bounding box center [659, 598] width 447 height 39
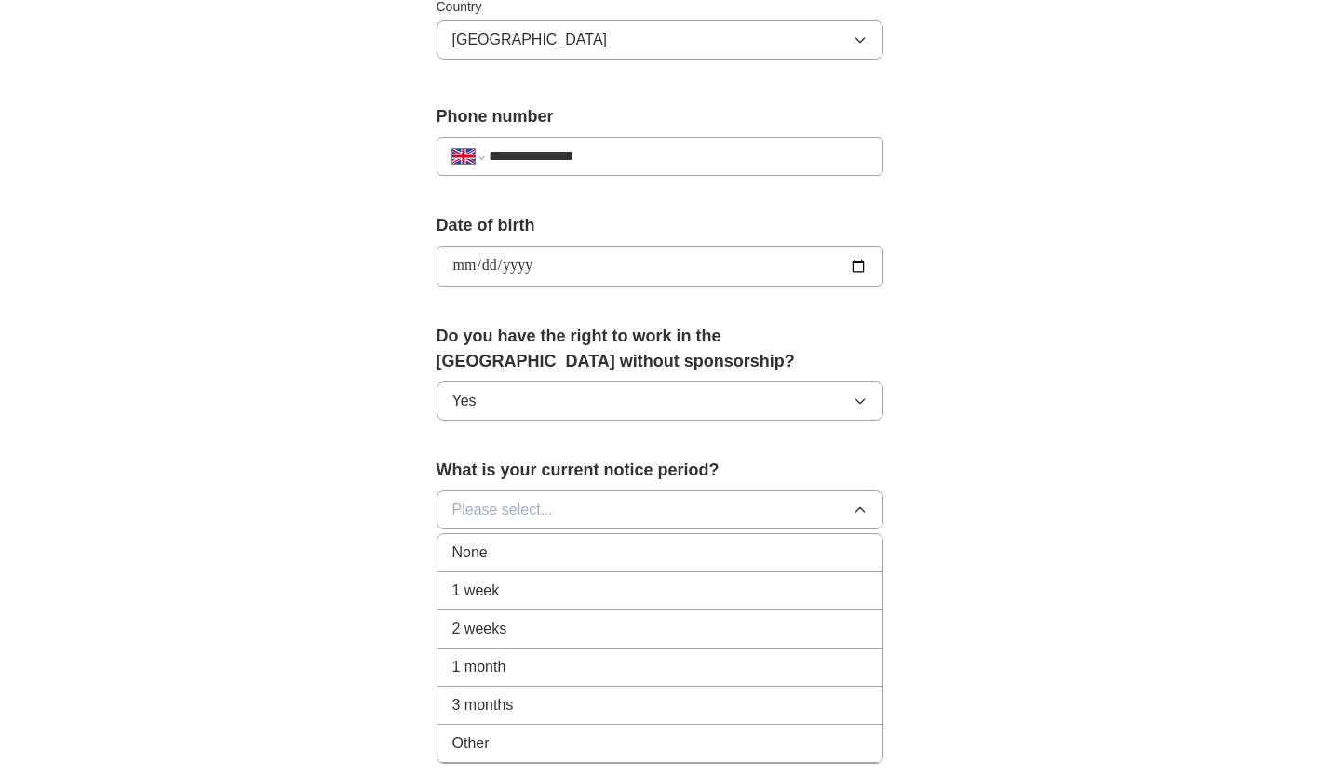
scroll to position [650, 0]
click at [482, 663] on span "1 month" at bounding box center [479, 666] width 54 height 22
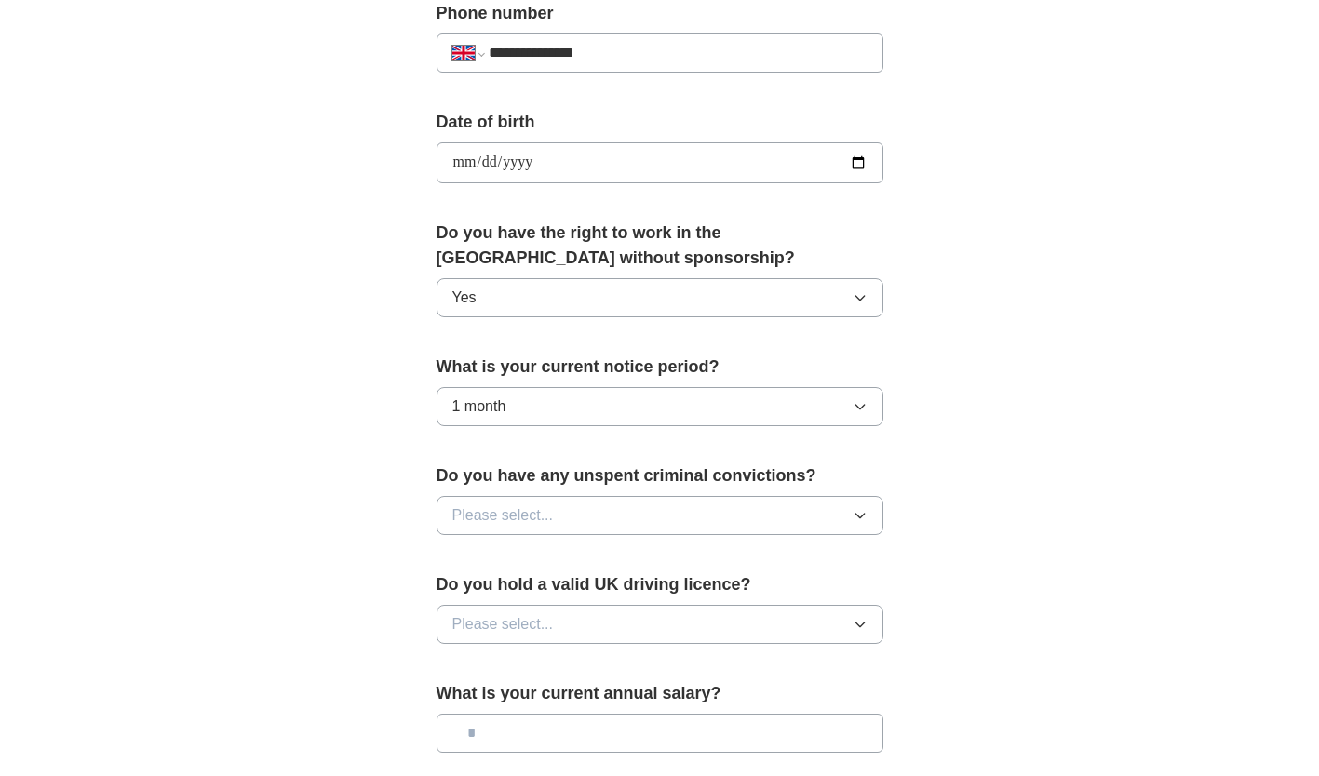
scroll to position [755, 0]
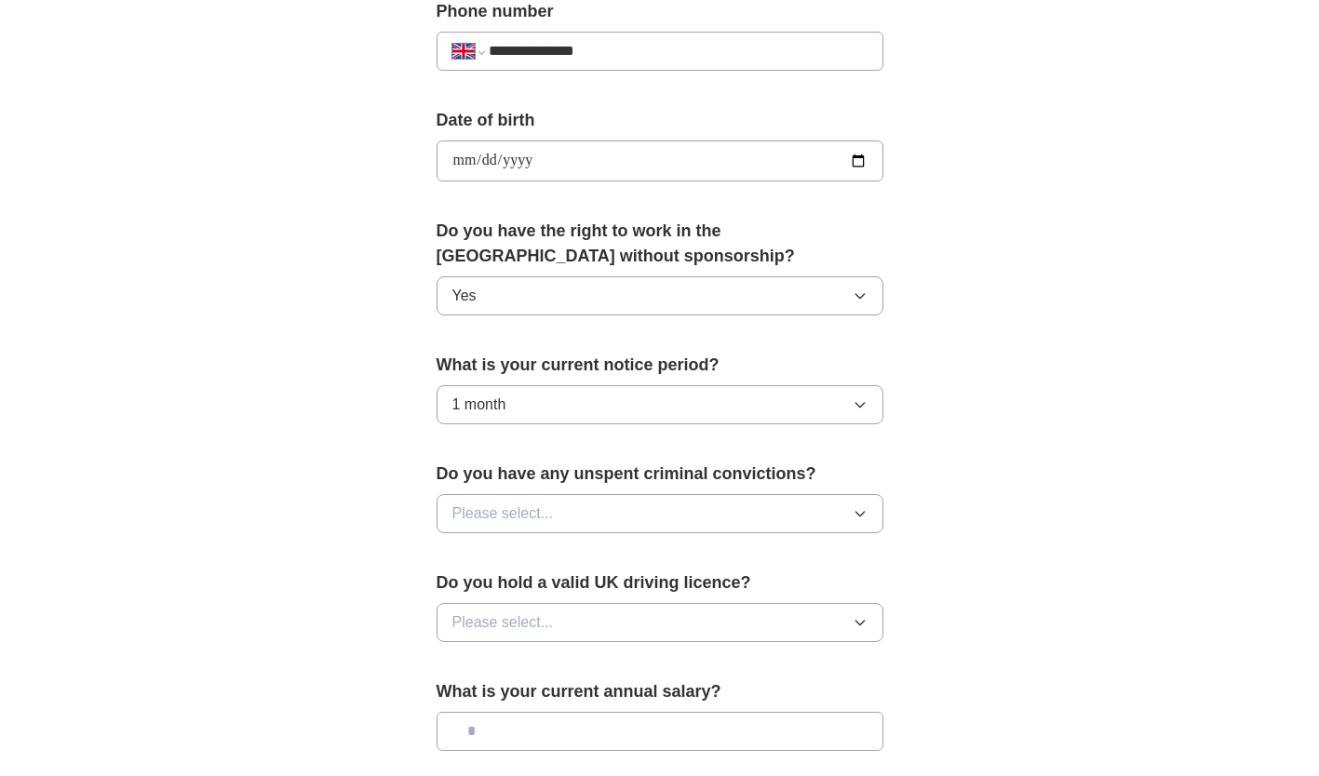
click at [857, 514] on icon "button" at bounding box center [859, 514] width 8 height 5
click at [678, 592] on div "No" at bounding box center [659, 594] width 415 height 22
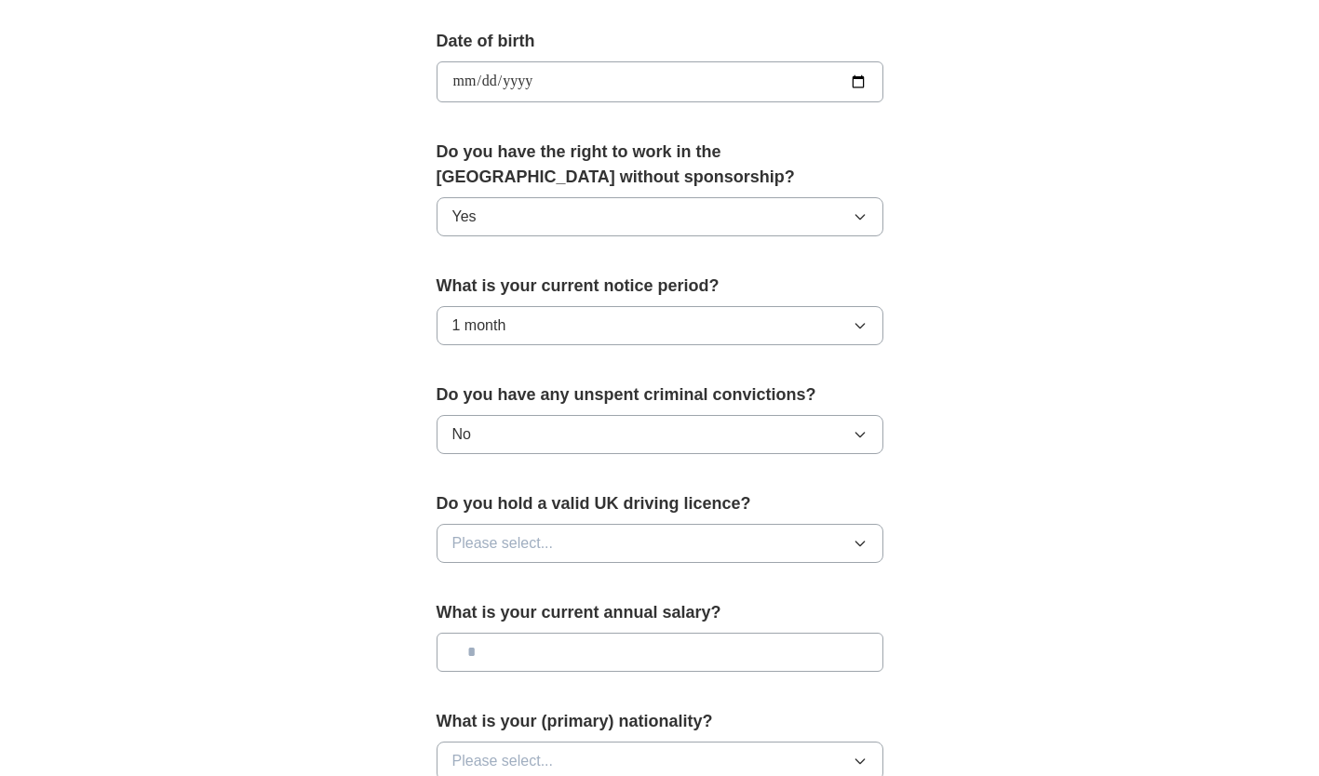
scroll to position [835, 0]
click at [845, 543] on button "Please select..." at bounding box center [659, 542] width 447 height 39
click at [674, 578] on div "Yes" at bounding box center [659, 585] width 415 height 22
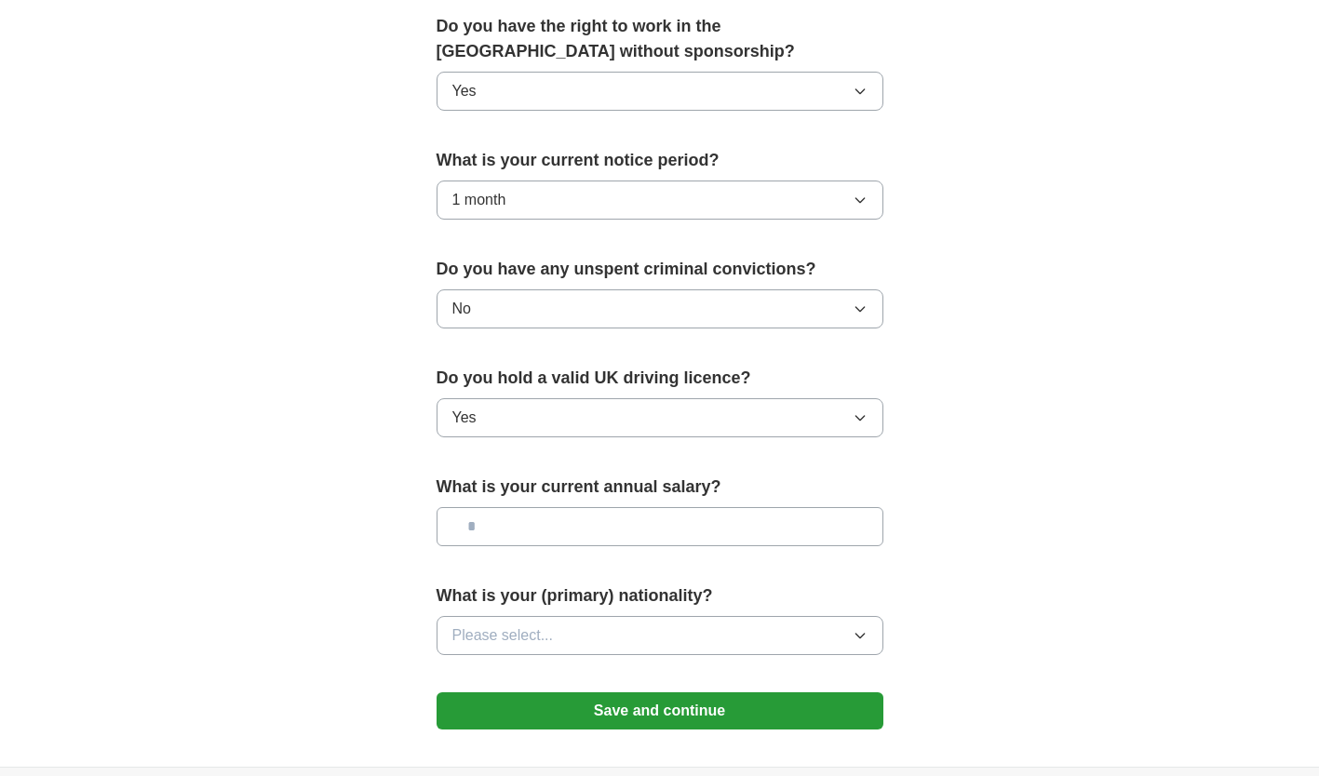
scroll to position [960, 0]
click at [670, 530] on input "text" at bounding box center [659, 525] width 447 height 39
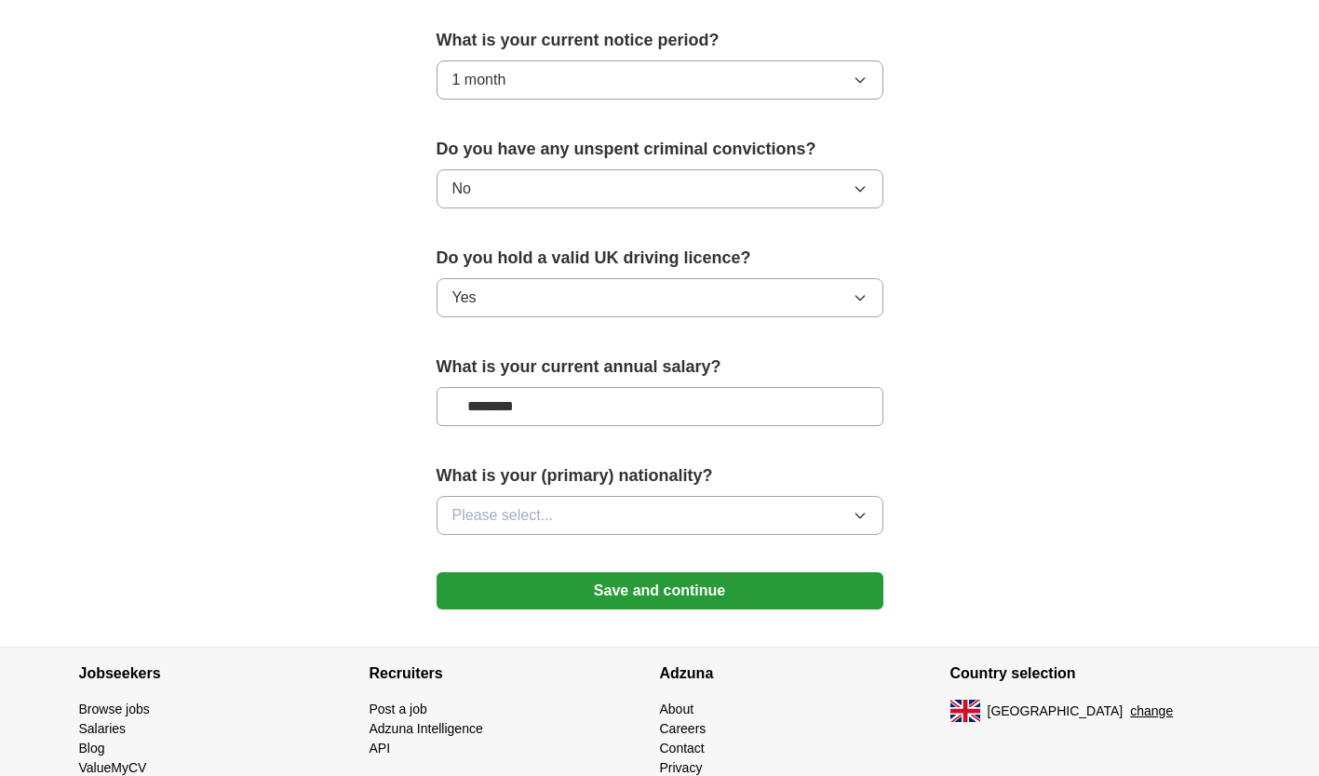
scroll to position [1083, 0]
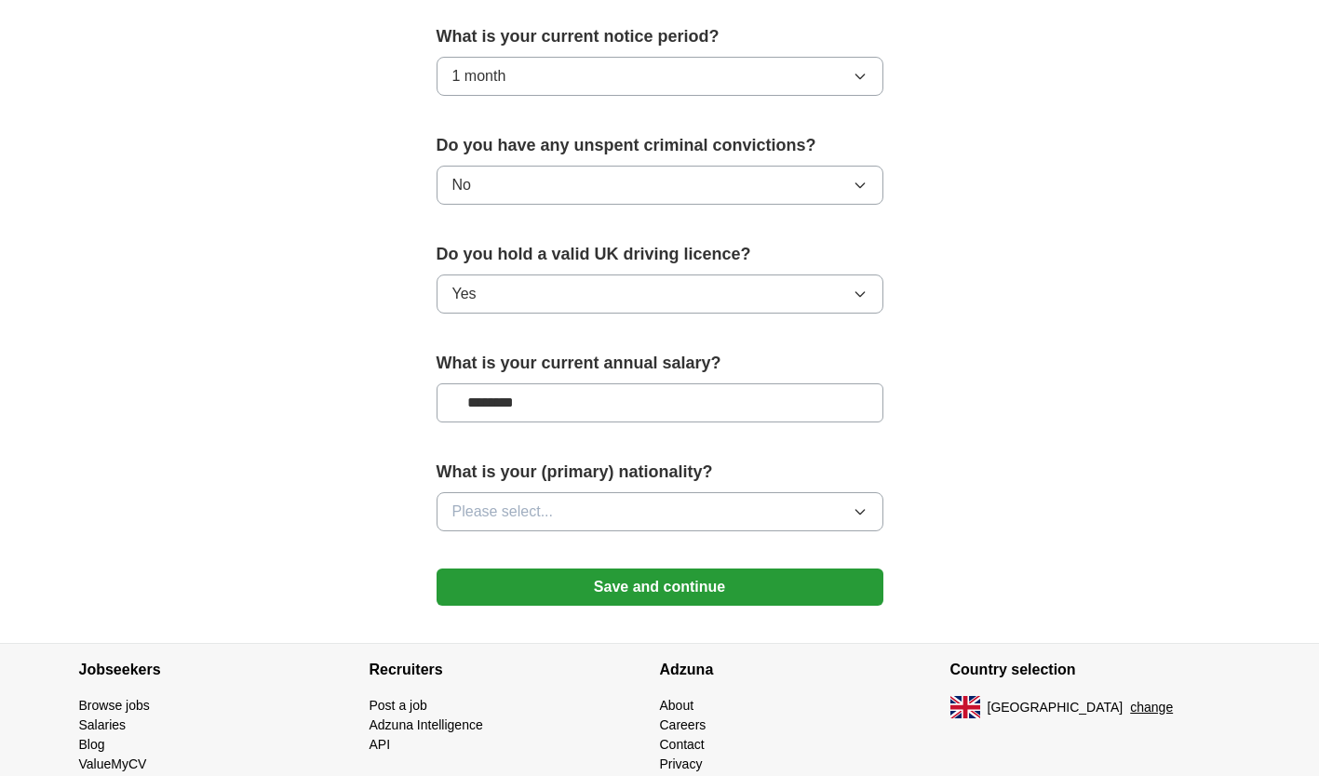
drag, startPoint x: 529, startPoint y: 404, endPoint x: 487, endPoint y: 404, distance: 41.9
click at [487, 404] on input "********" at bounding box center [659, 402] width 447 height 39
type input "********"
click at [864, 509] on icon "button" at bounding box center [859, 511] width 15 height 15
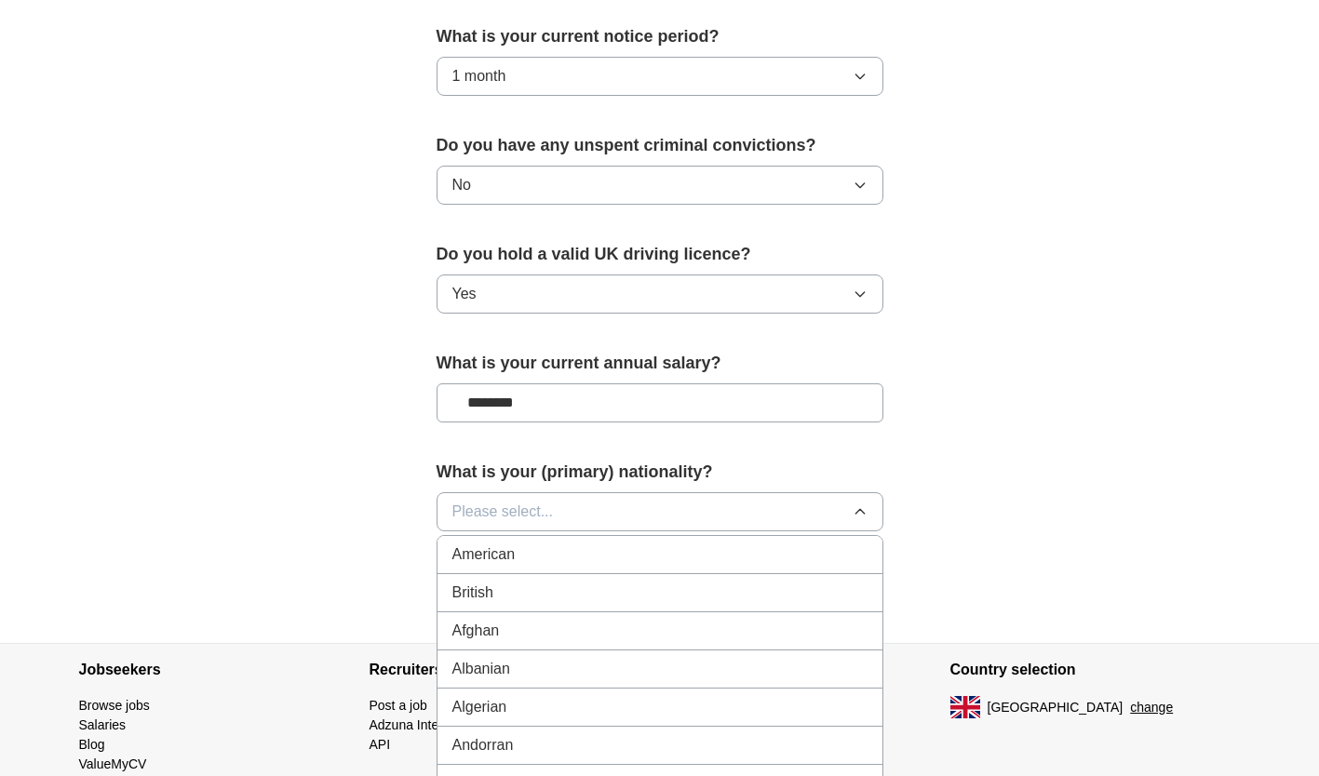
click at [625, 579] on li "British" at bounding box center [659, 593] width 445 height 38
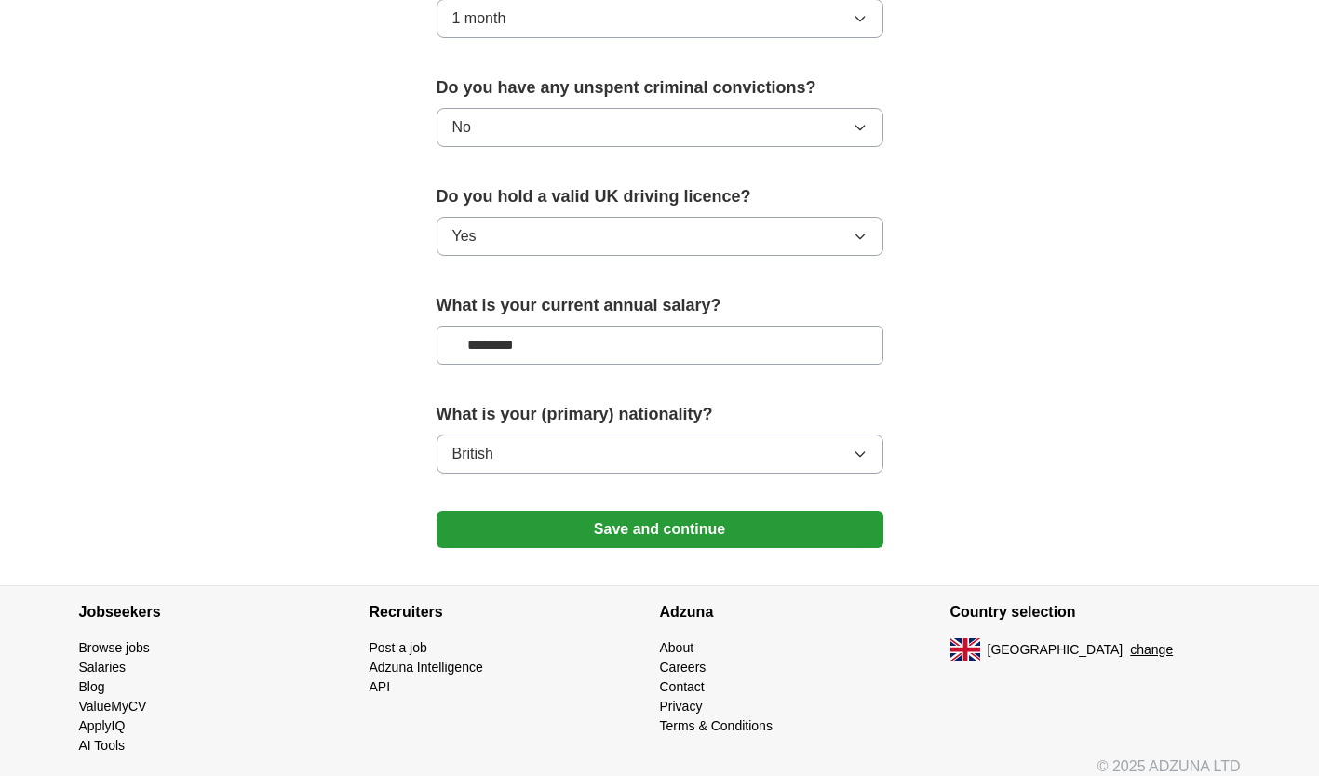
scroll to position [1158, 0]
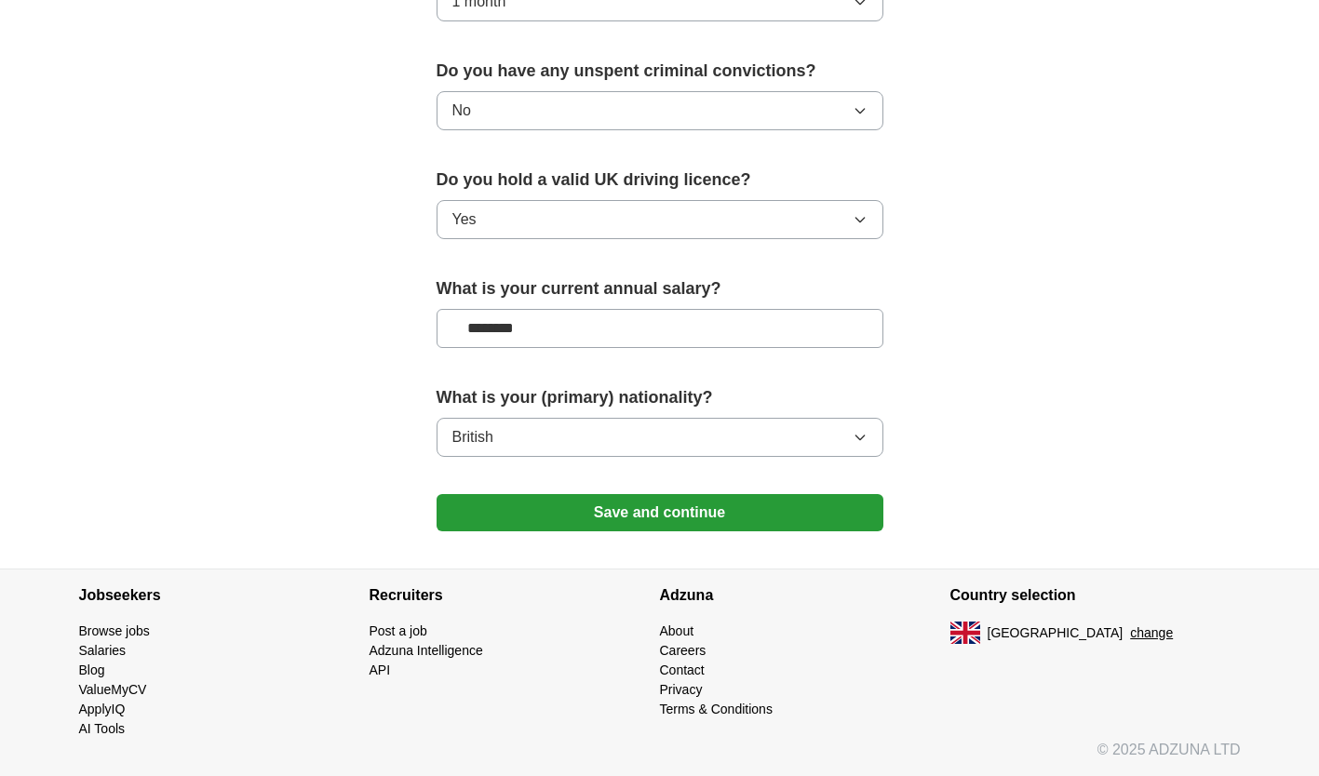
click at [650, 516] on button "Save and continue" at bounding box center [659, 512] width 447 height 37
